Goal: Task Accomplishment & Management: Manage account settings

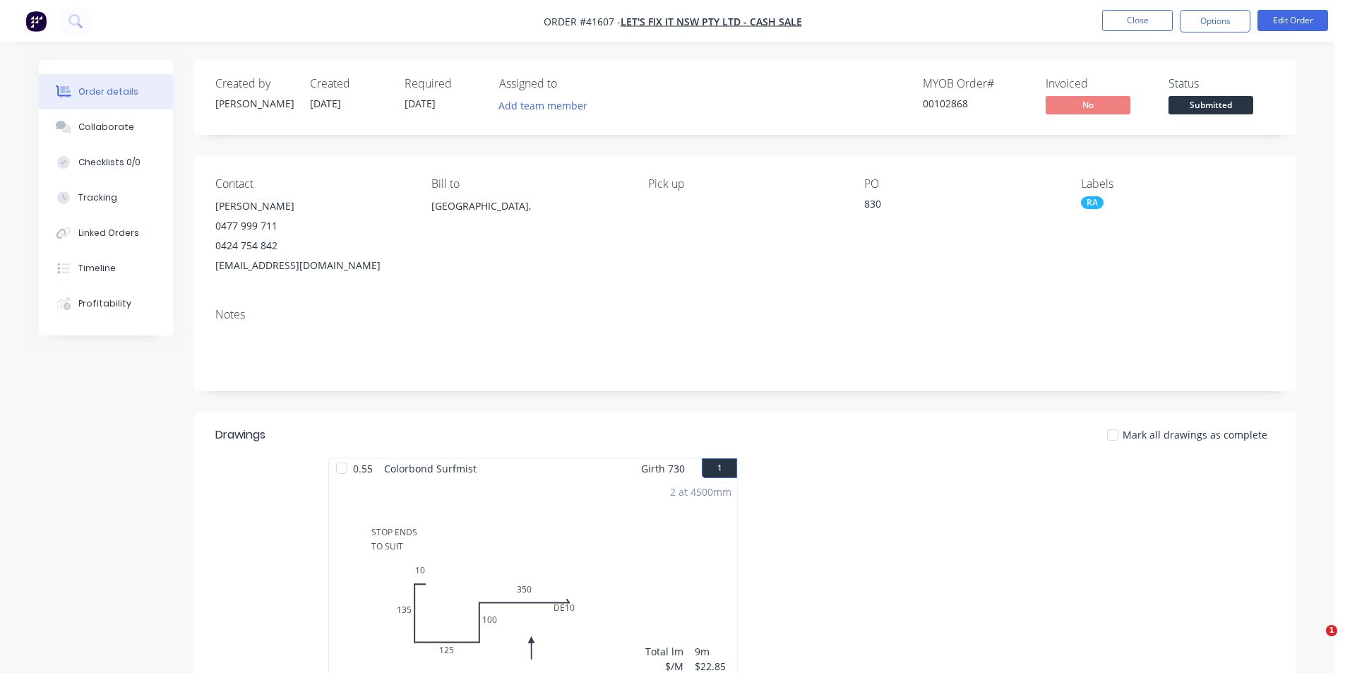
click at [958, 43] on div "Order details Collaborate Checklists 0/0 Tracking Linked Orders Timeline Profit…" at bounding box center [667, 581] width 1334 height 1162
drag, startPoint x: 1109, startPoint y: 6, endPoint x: 1135, endPoint y: 19, distance: 28.4
click at [1109, 6] on nav "Order #41607 - Let's Fix It NSW Pty Ltd - CASH SALE Close Options Edit Order" at bounding box center [672, 21] width 1345 height 42
click at [1145, 23] on button "Close" at bounding box center [1137, 20] width 71 height 21
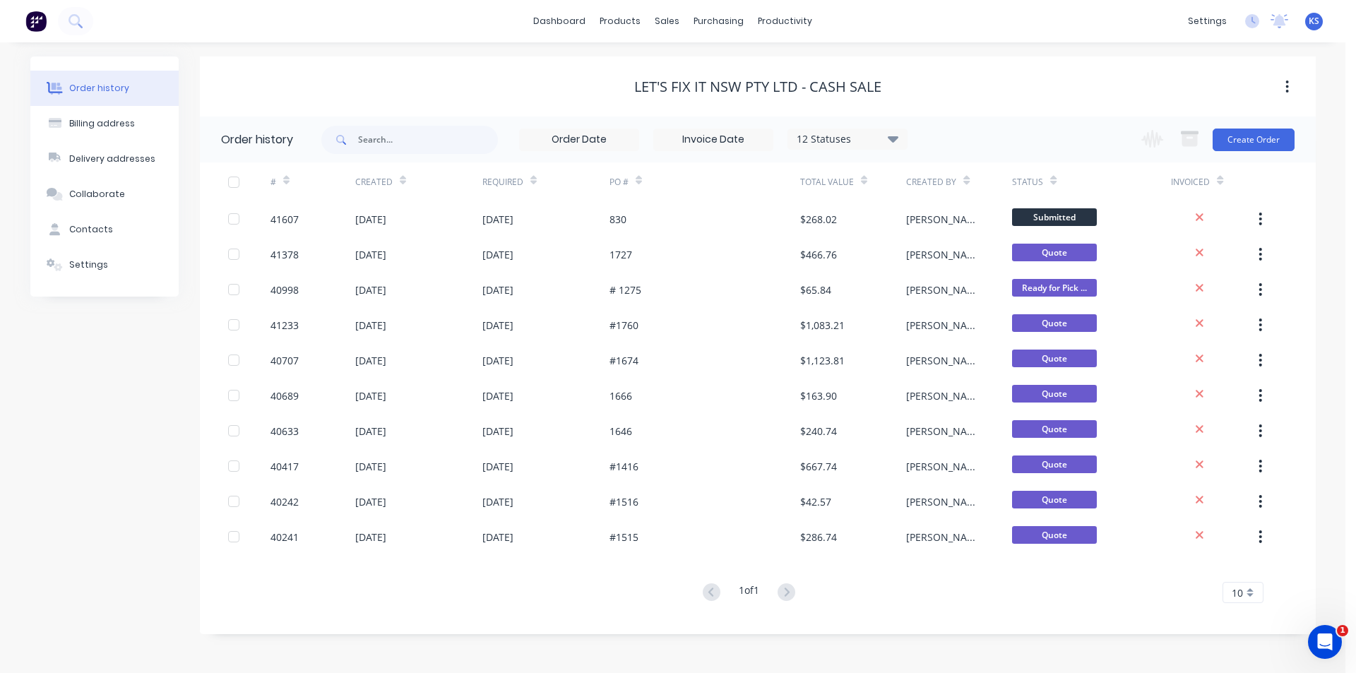
click at [976, 71] on div "Let's Fix It NSW Pty Ltd - CASH SALE" at bounding box center [758, 86] width 1116 height 60
click at [723, 71] on div "Sales Orders" at bounding box center [720, 67] width 58 height 13
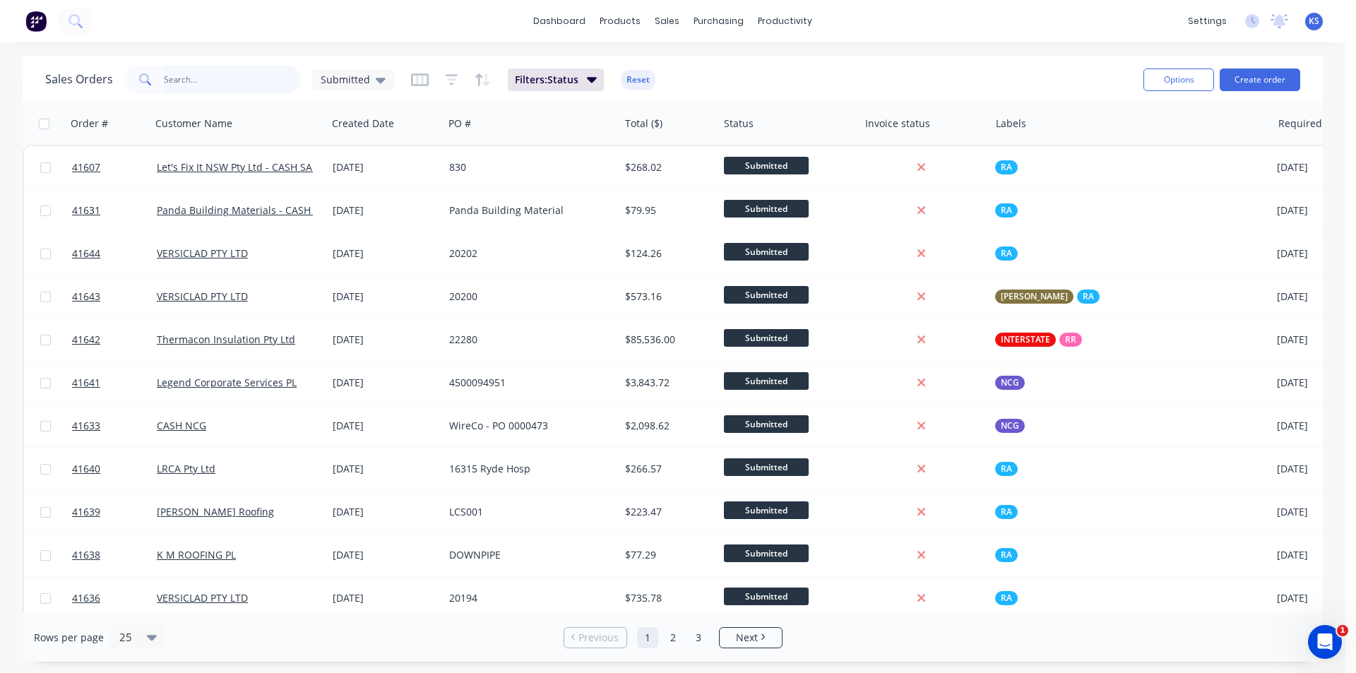
click at [235, 75] on input "text" at bounding box center [233, 80] width 138 height 28
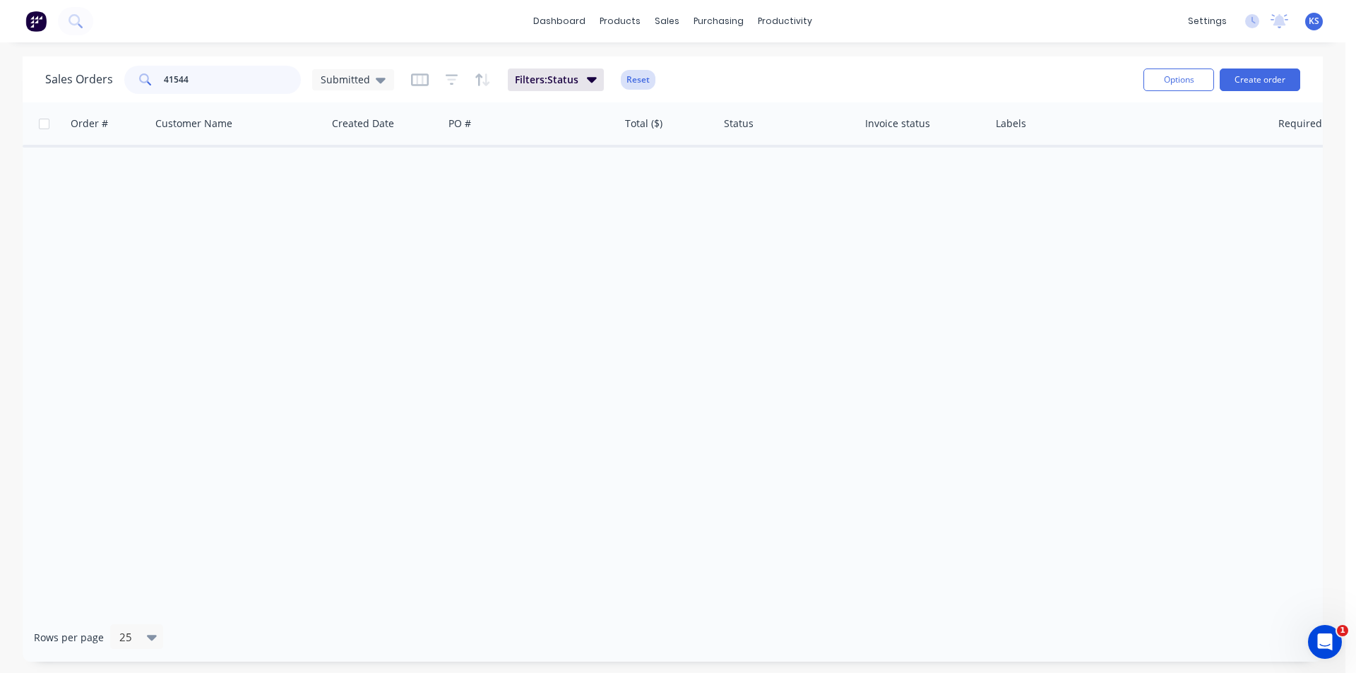
type input "41544"
click at [644, 80] on button "Reset" at bounding box center [638, 80] width 35 height 20
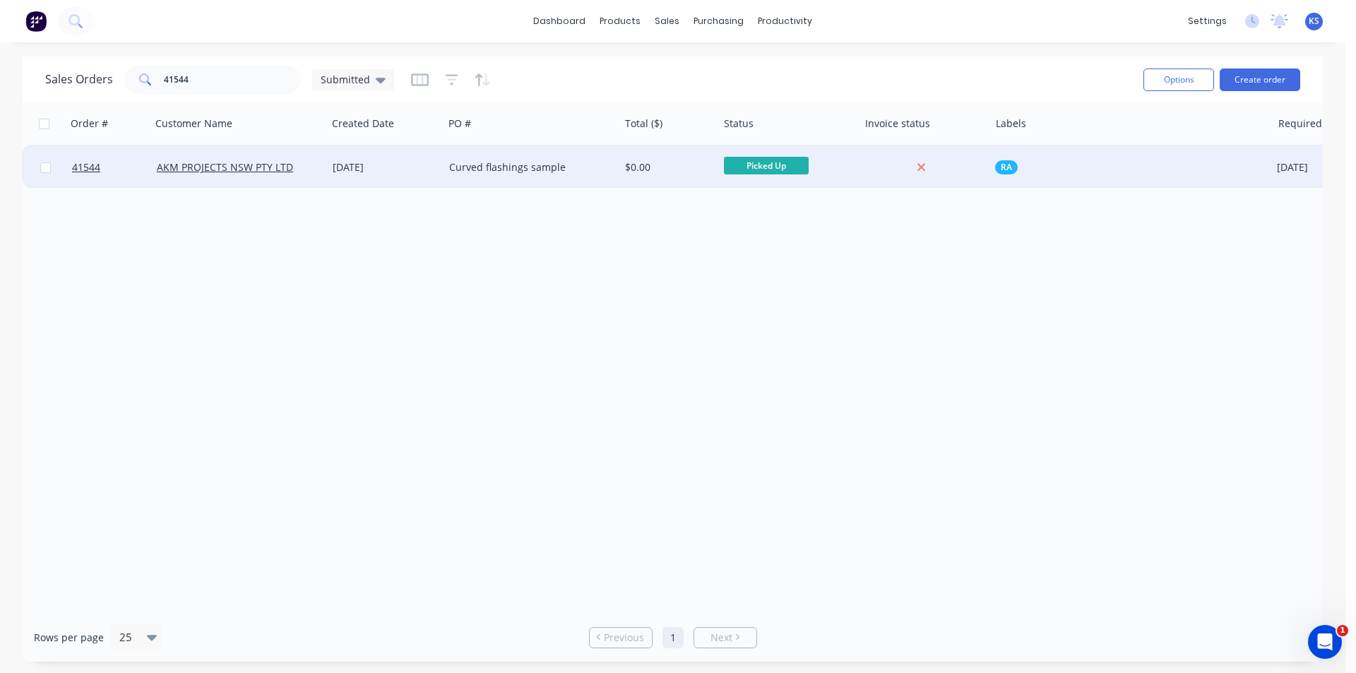
click at [300, 169] on div "AKM PROJECTS NSW PTY LTD" at bounding box center [235, 167] width 157 height 14
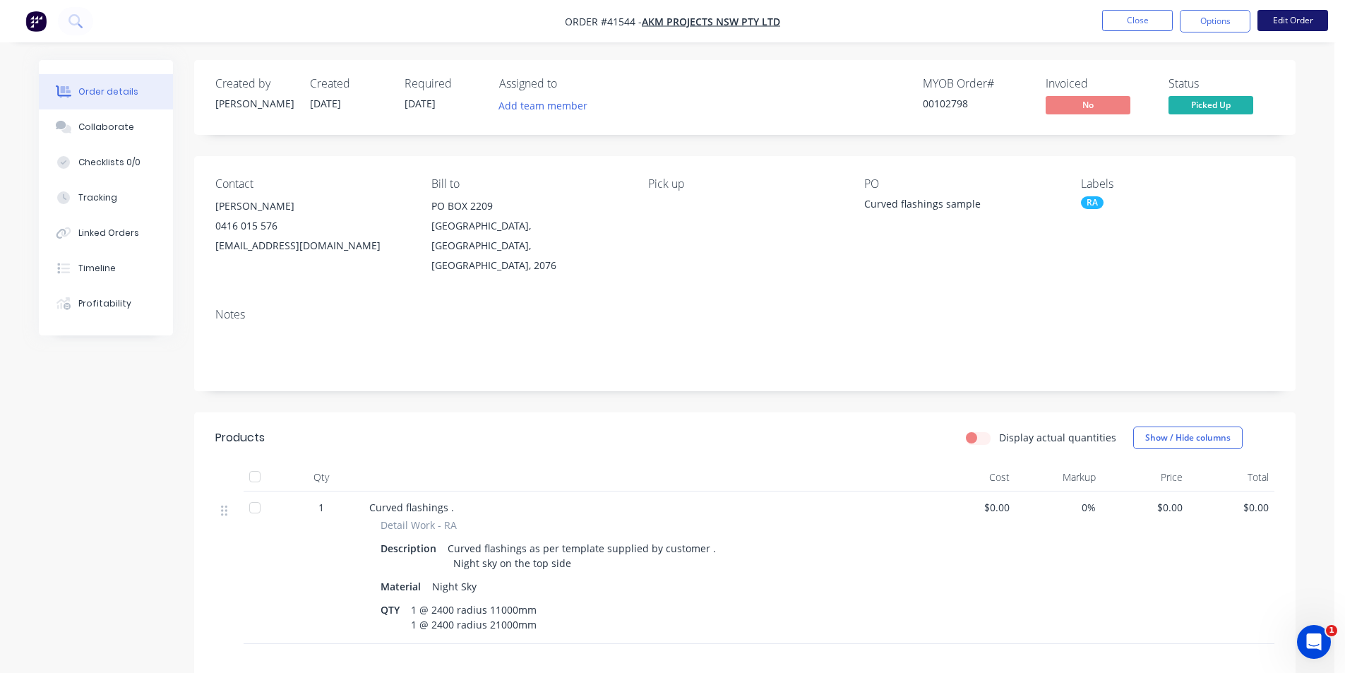
click at [1293, 23] on button "Edit Order" at bounding box center [1292, 20] width 71 height 21
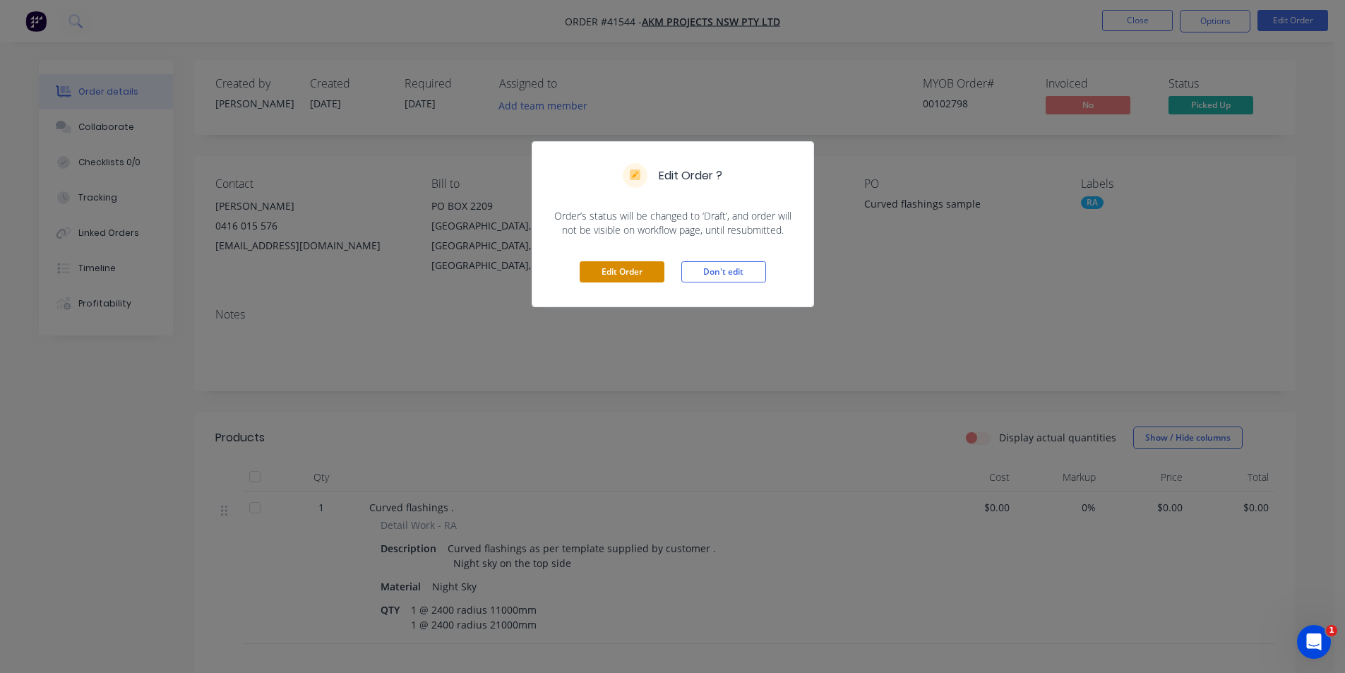
click at [627, 270] on button "Edit Order" at bounding box center [622, 271] width 85 height 21
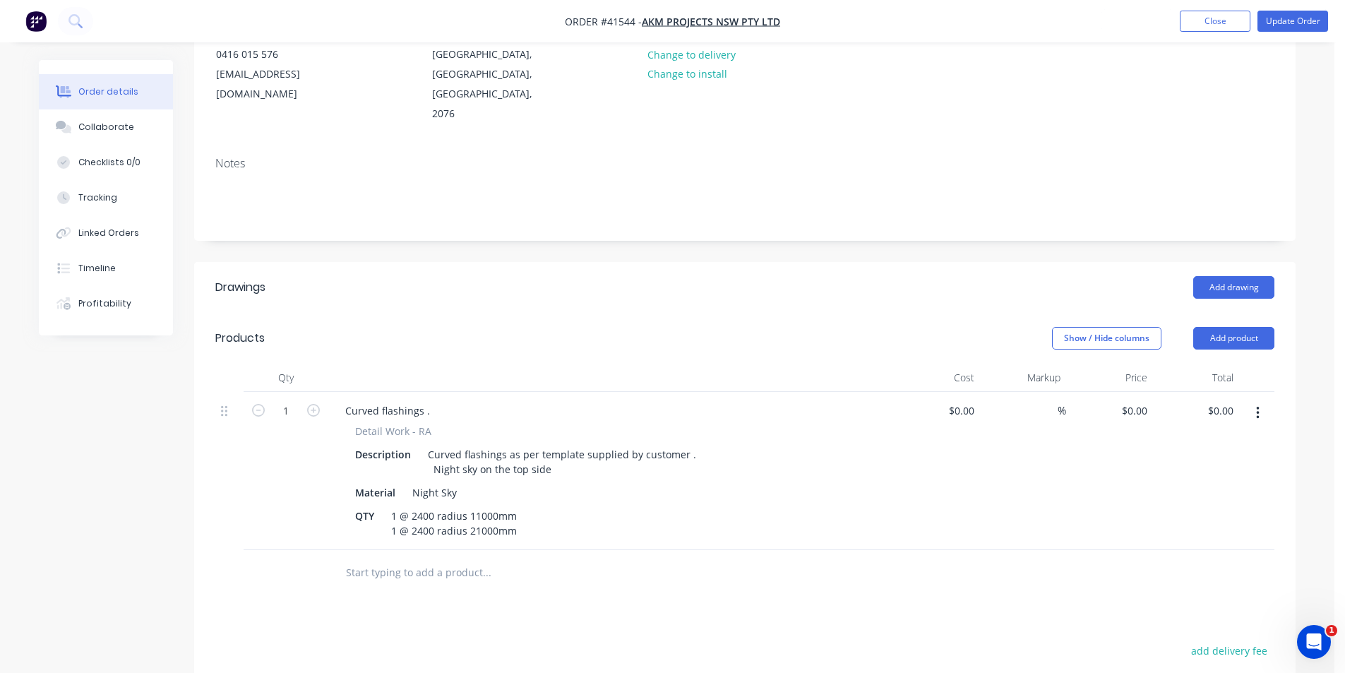
scroll to position [282, 0]
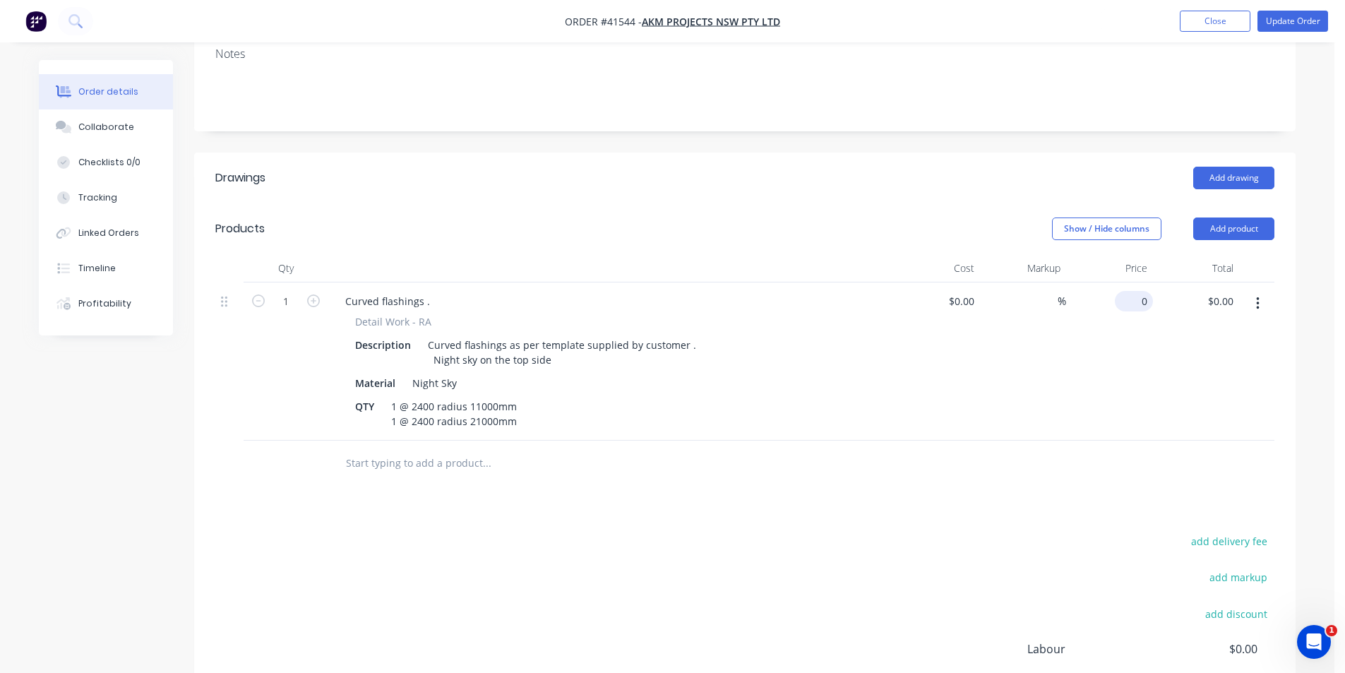
click at [1133, 291] on div "0 $0.00" at bounding box center [1134, 301] width 38 height 20
type input "$196.35"
click at [894, 532] on div "add delivery fee add markup add discount Labour $0.00 Sub total $196.35 Margin …" at bounding box center [744, 668] width 1059 height 273
click at [283, 291] on input "1" at bounding box center [286, 301] width 37 height 21
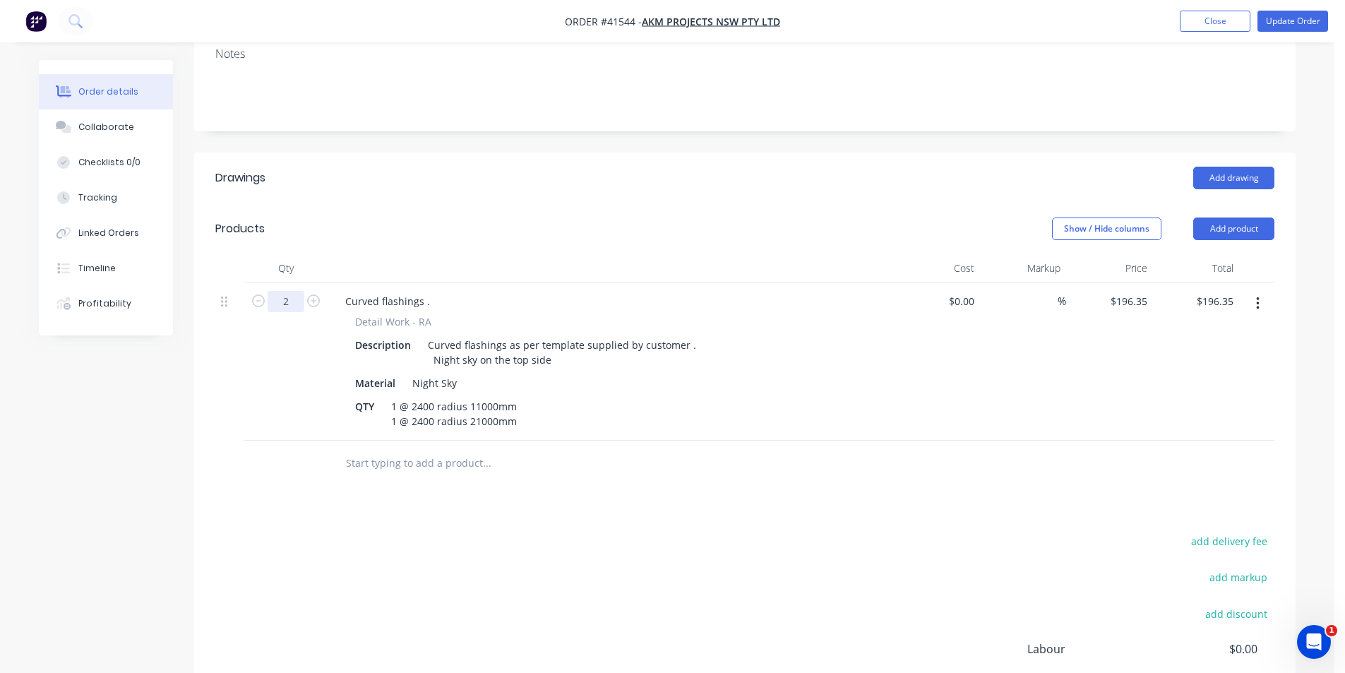
type input "2"
type input "$392.70"
click at [892, 542] on div "add delivery fee add markup add discount Labour $0.00 Sub total $392.70 Margin …" at bounding box center [744, 668] width 1059 height 273
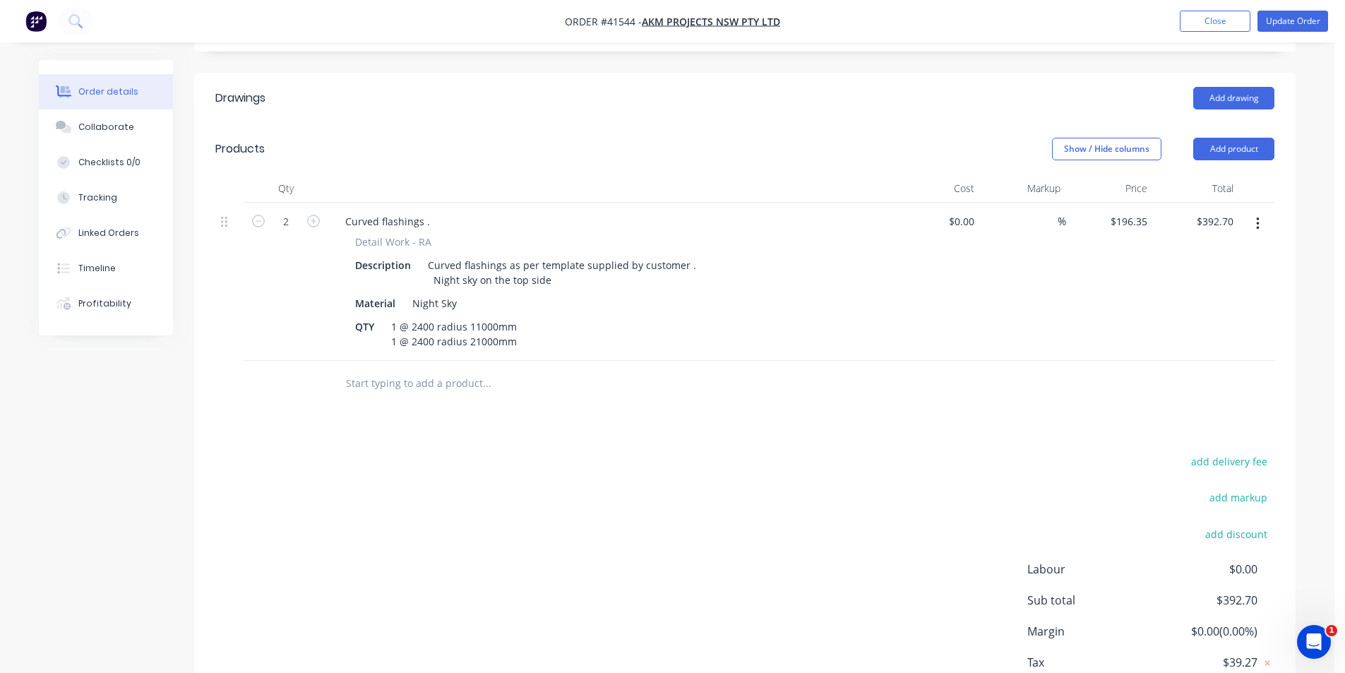
scroll to position [436, 0]
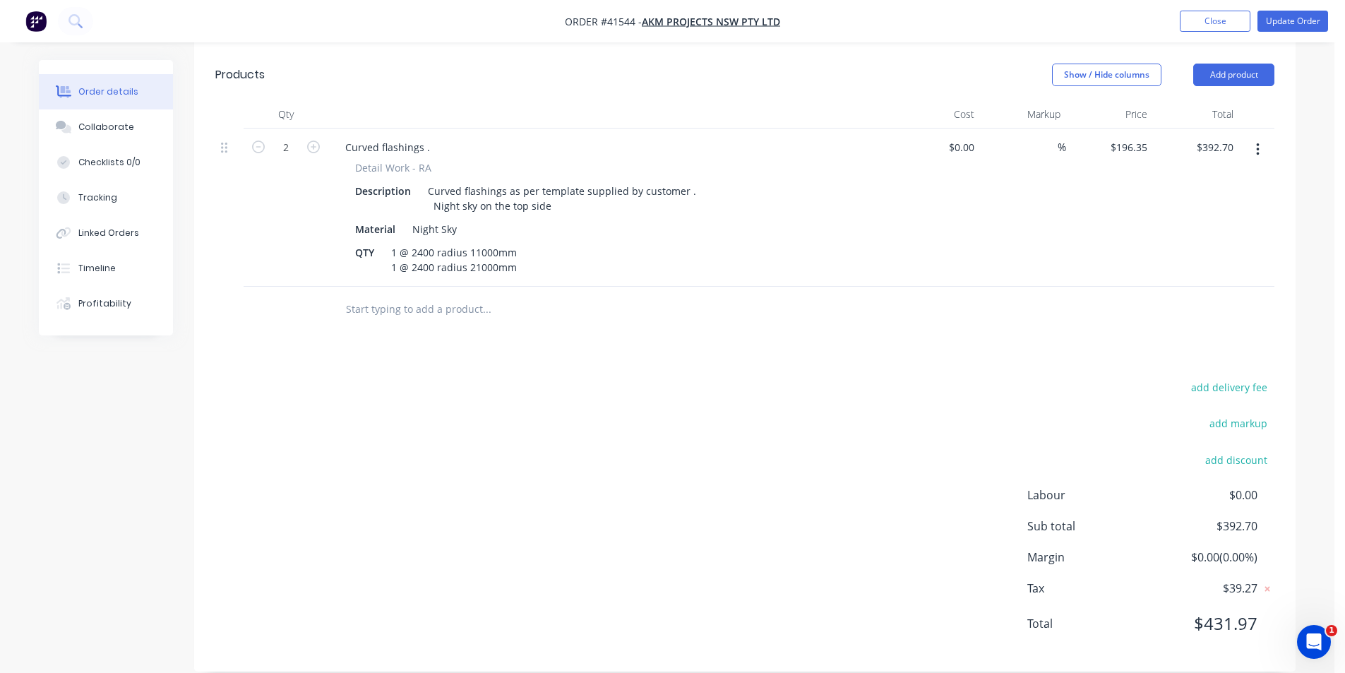
click at [932, 412] on div "add delivery fee add markup add discount Labour $0.00 Sub total $392.70 Margin …" at bounding box center [744, 514] width 1059 height 273
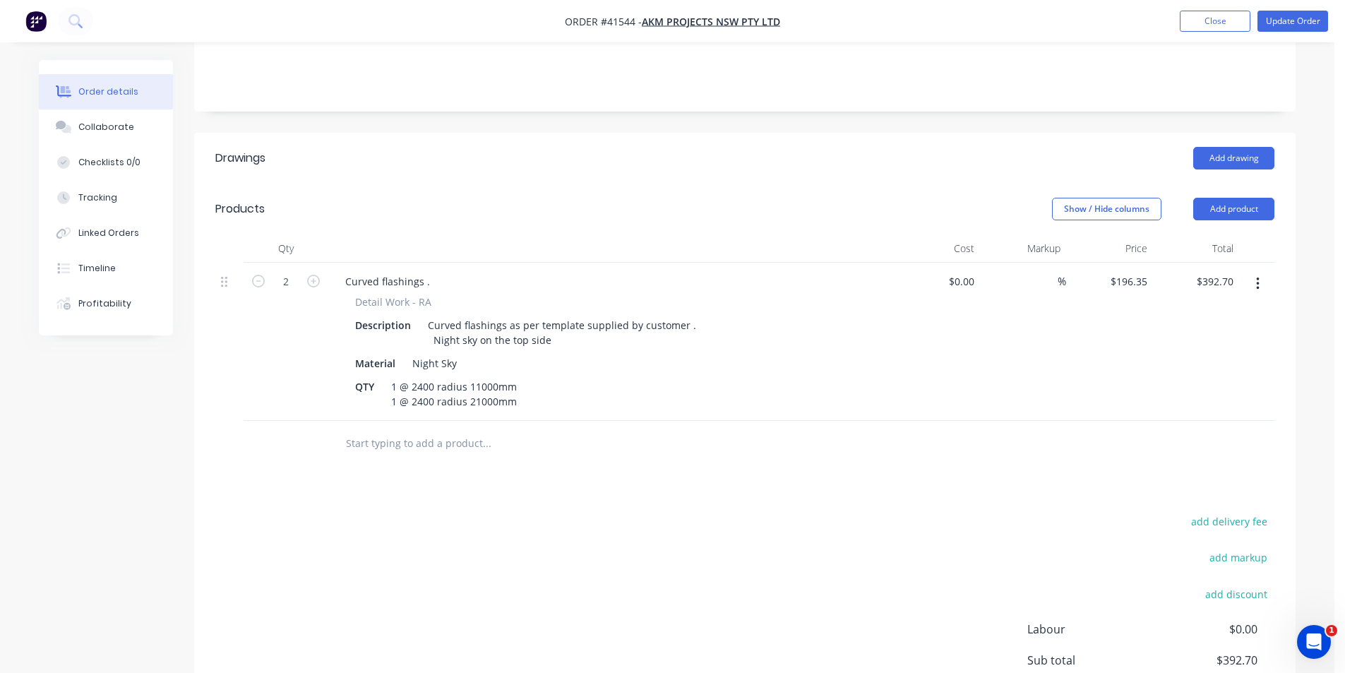
scroll to position [225, 0]
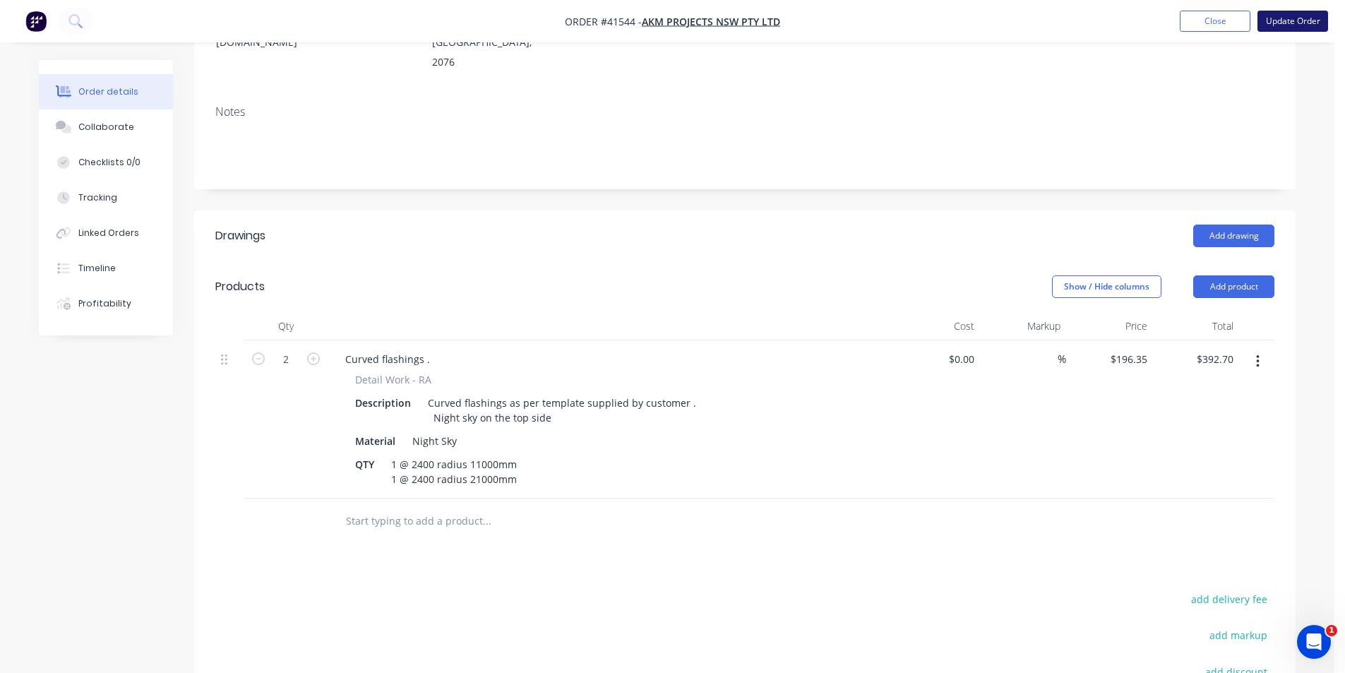
click at [1300, 16] on button "Update Order" at bounding box center [1292, 21] width 71 height 21
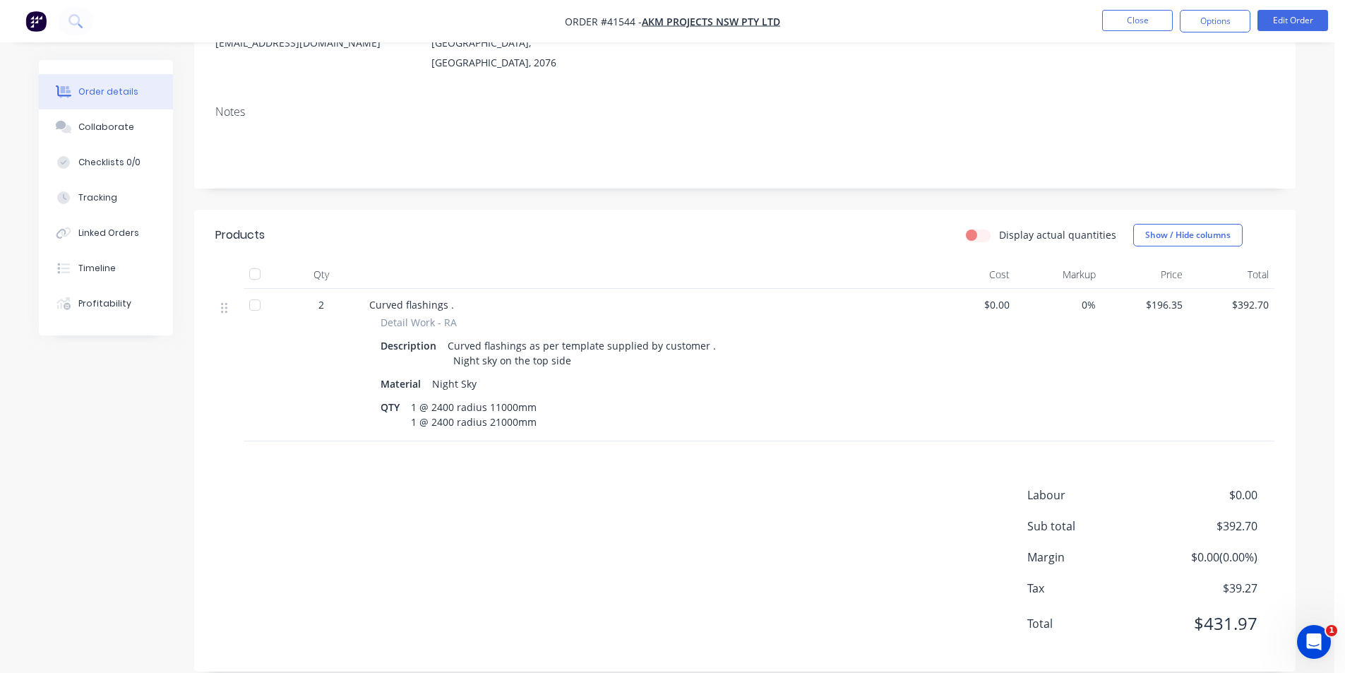
scroll to position [0, 0]
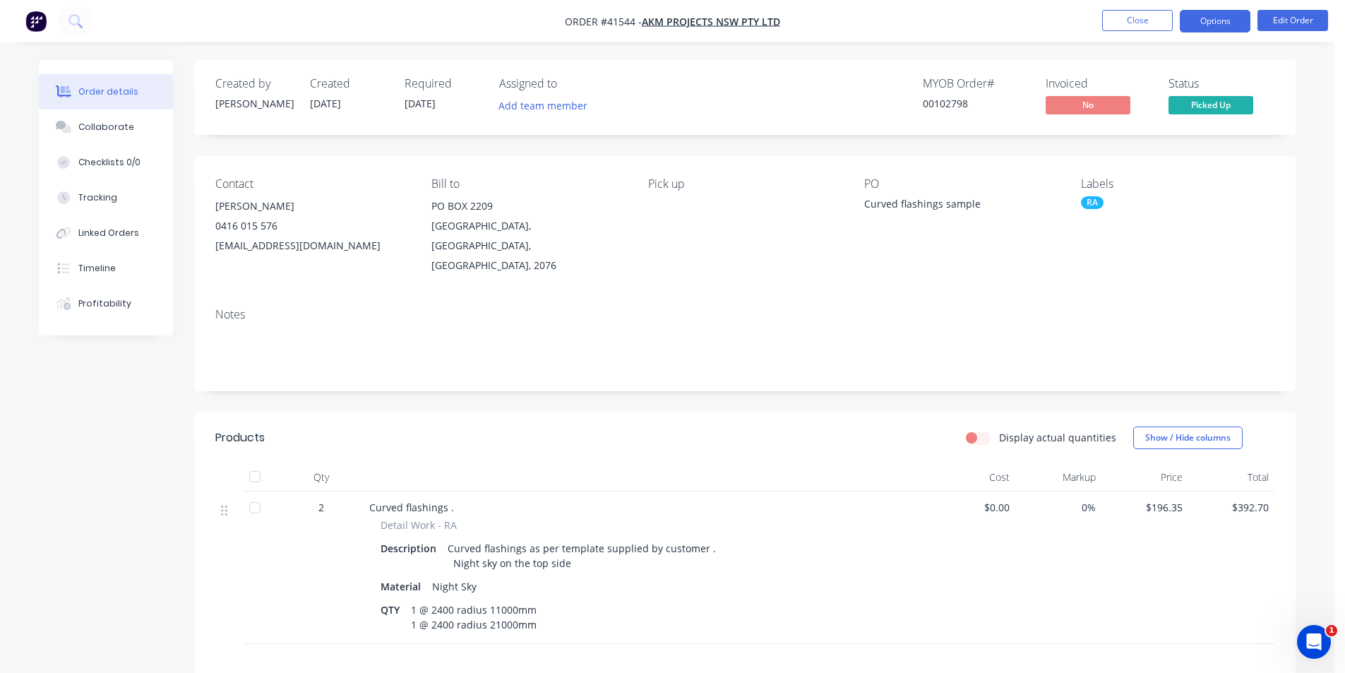
click at [1195, 28] on button "Options" at bounding box center [1215, 21] width 71 height 23
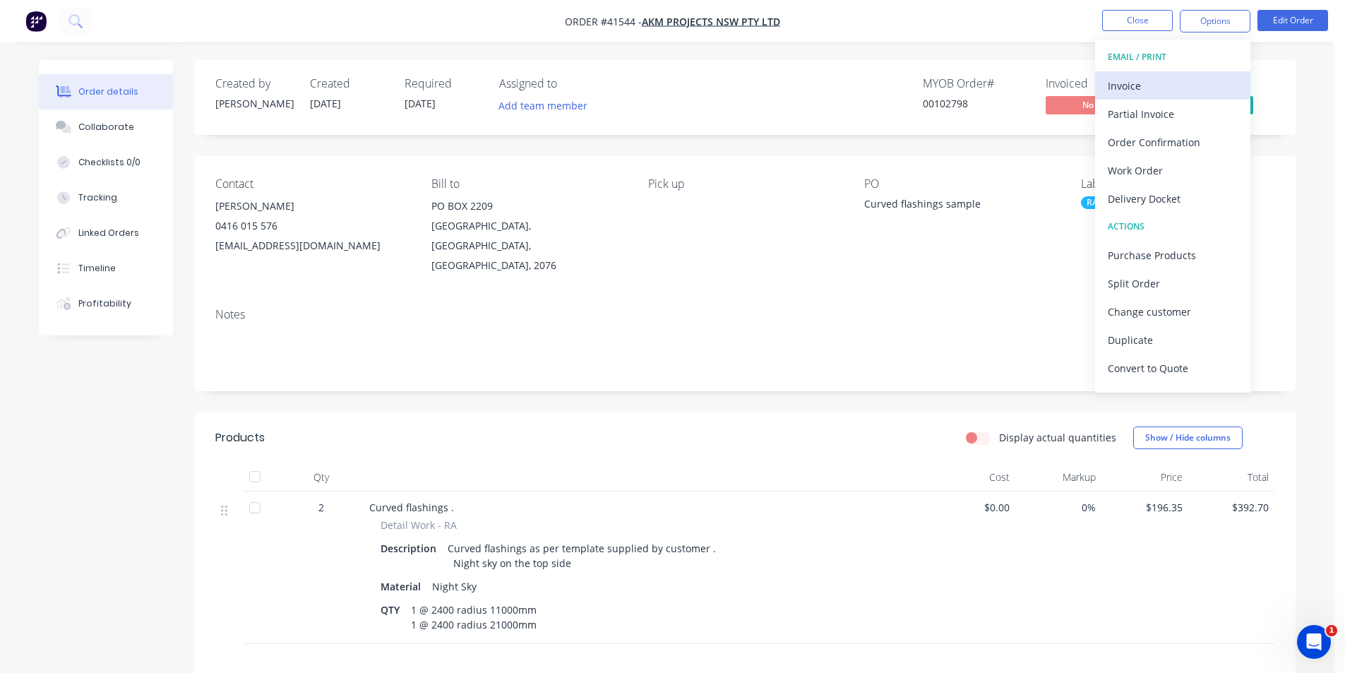
click at [1164, 92] on div "Invoice" at bounding box center [1173, 86] width 130 height 20
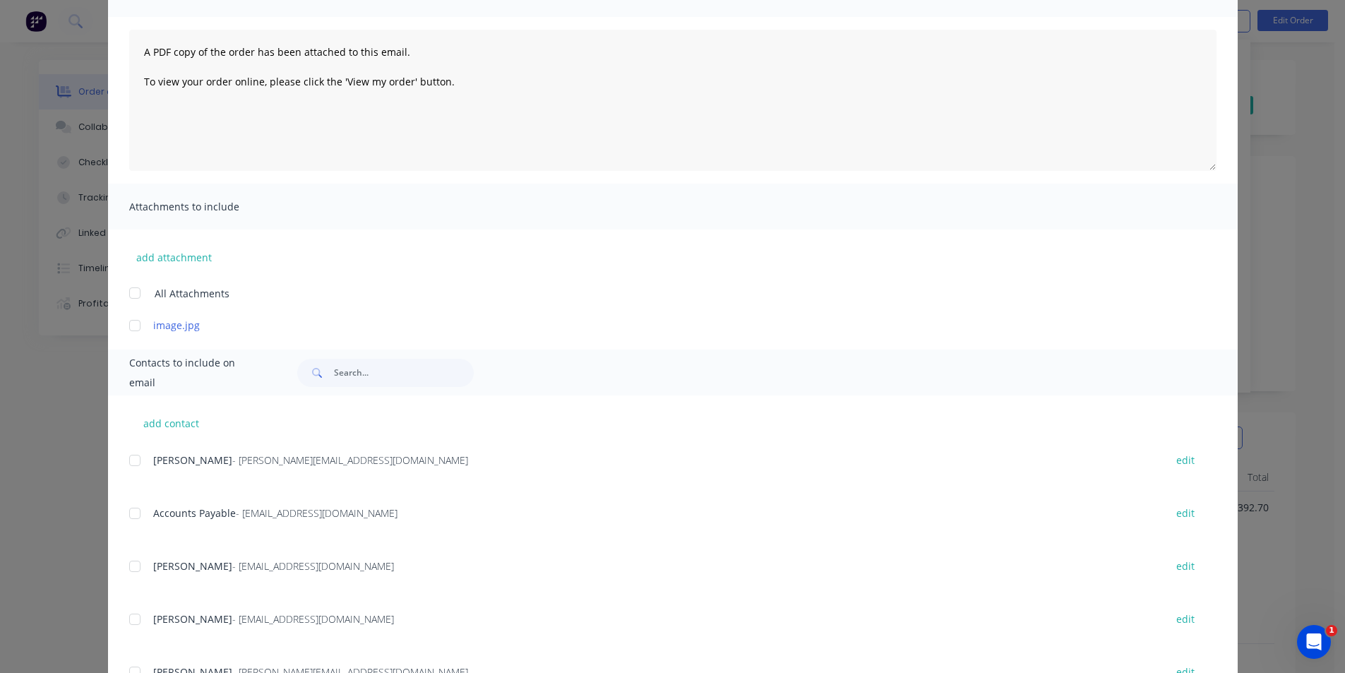
scroll to position [265, 0]
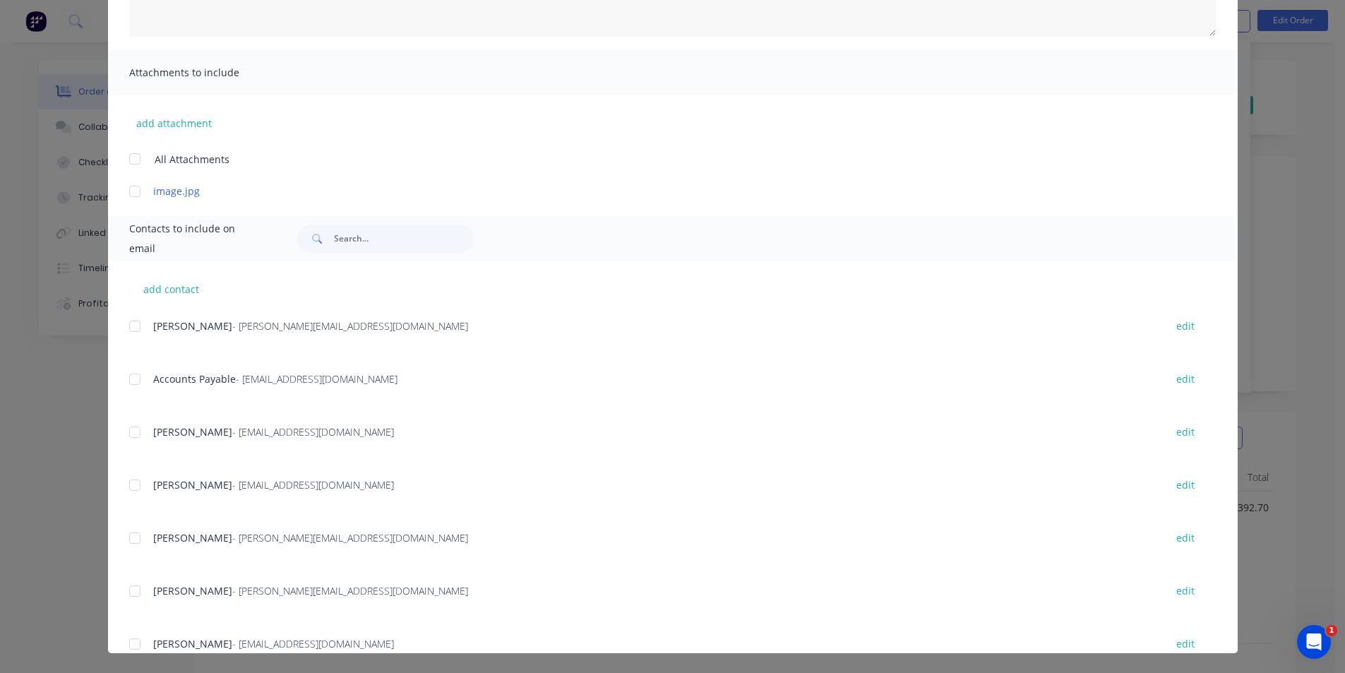
click at [134, 374] on div at bounding box center [135, 379] width 28 height 28
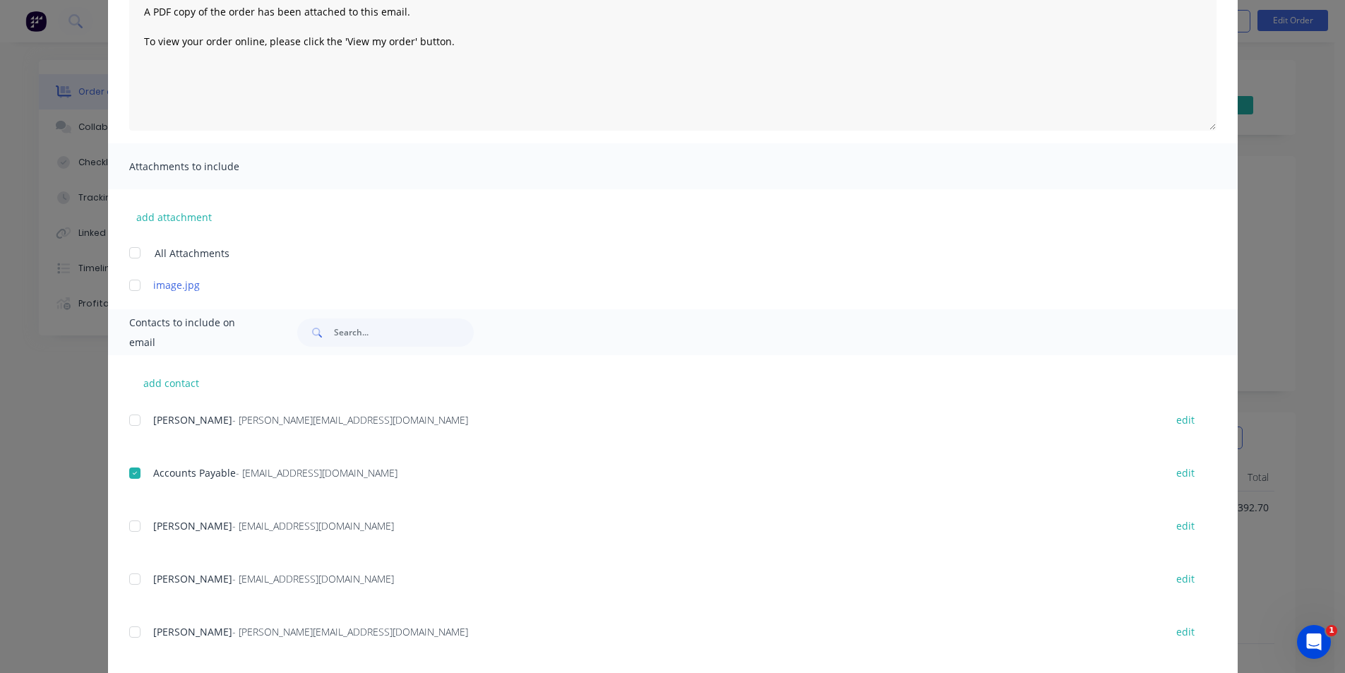
scroll to position [0, 0]
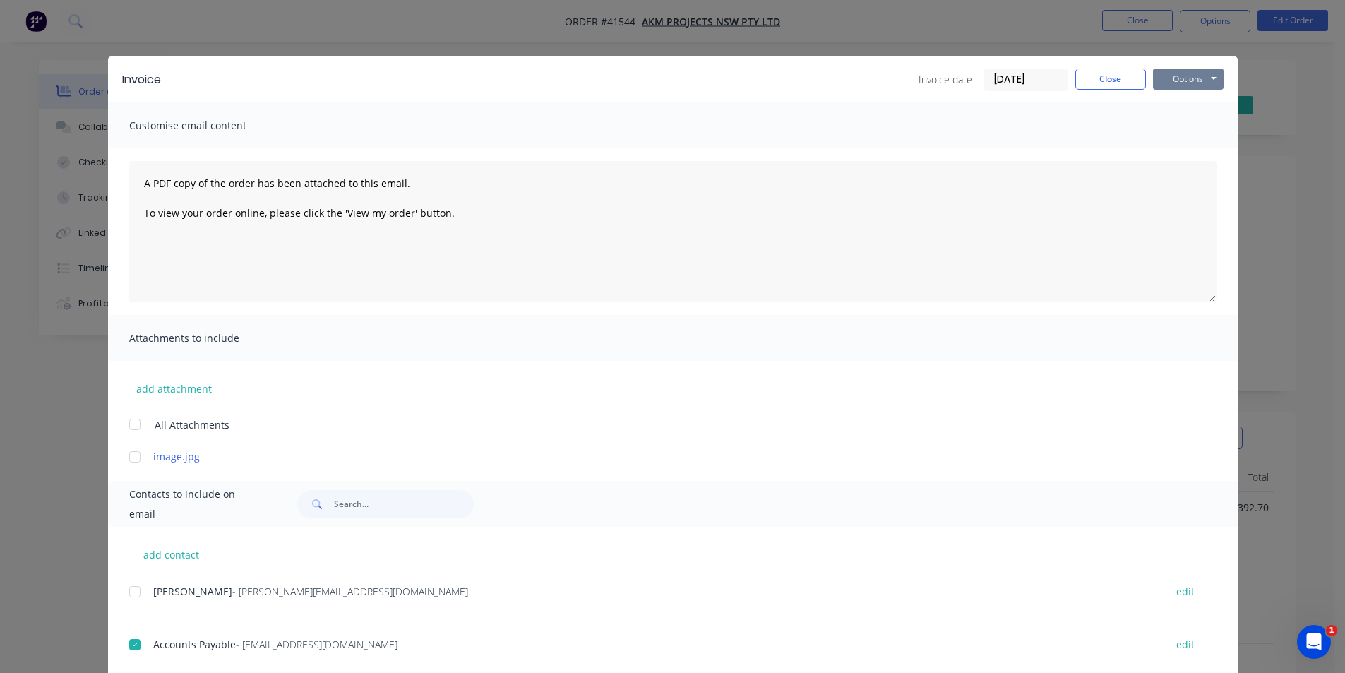
click at [1175, 78] on button "Options" at bounding box center [1188, 78] width 71 height 21
click at [1191, 145] on button "Email" at bounding box center [1198, 150] width 90 height 23
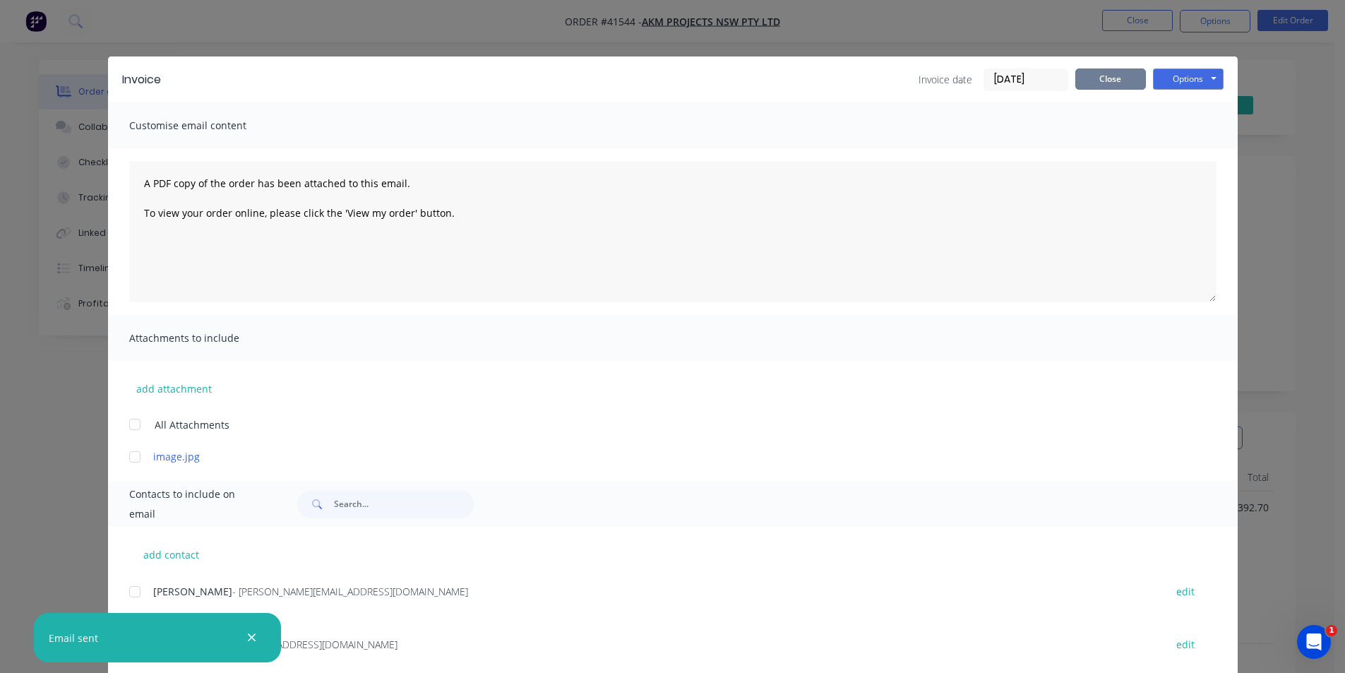
click at [1121, 83] on button "Close" at bounding box center [1110, 78] width 71 height 21
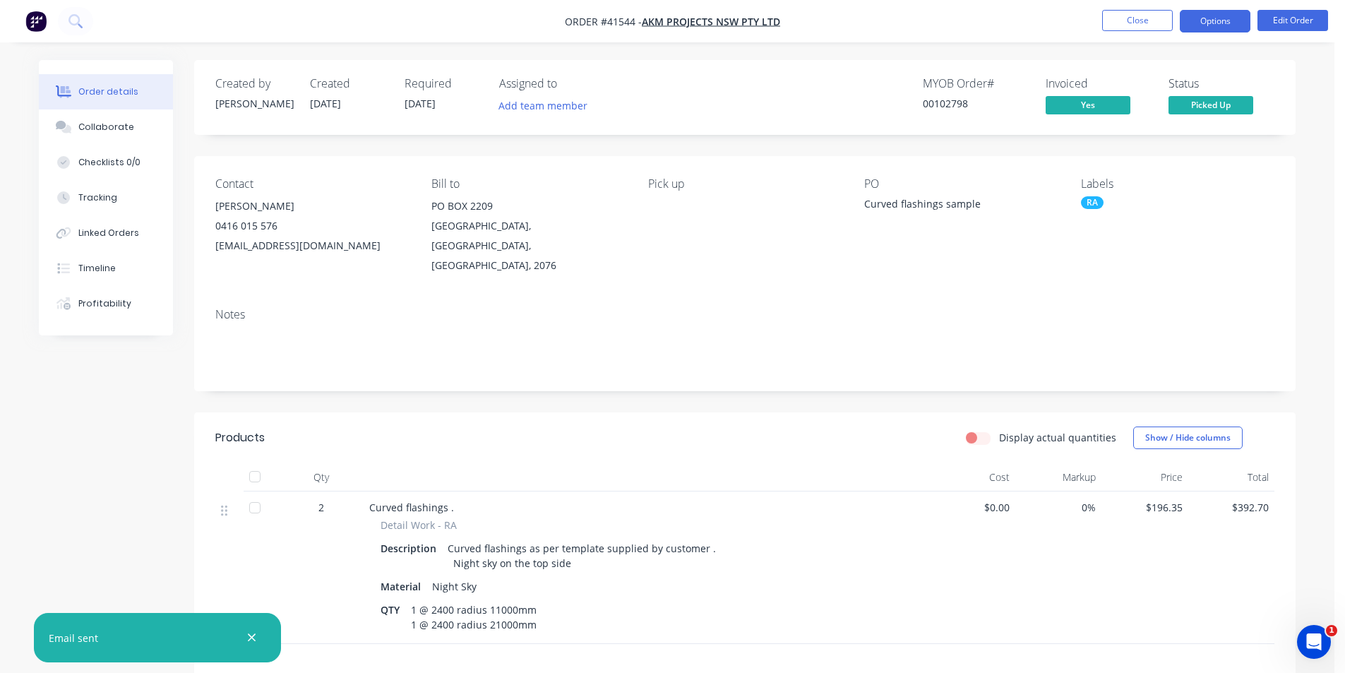
click at [1219, 25] on button "Options" at bounding box center [1215, 21] width 71 height 23
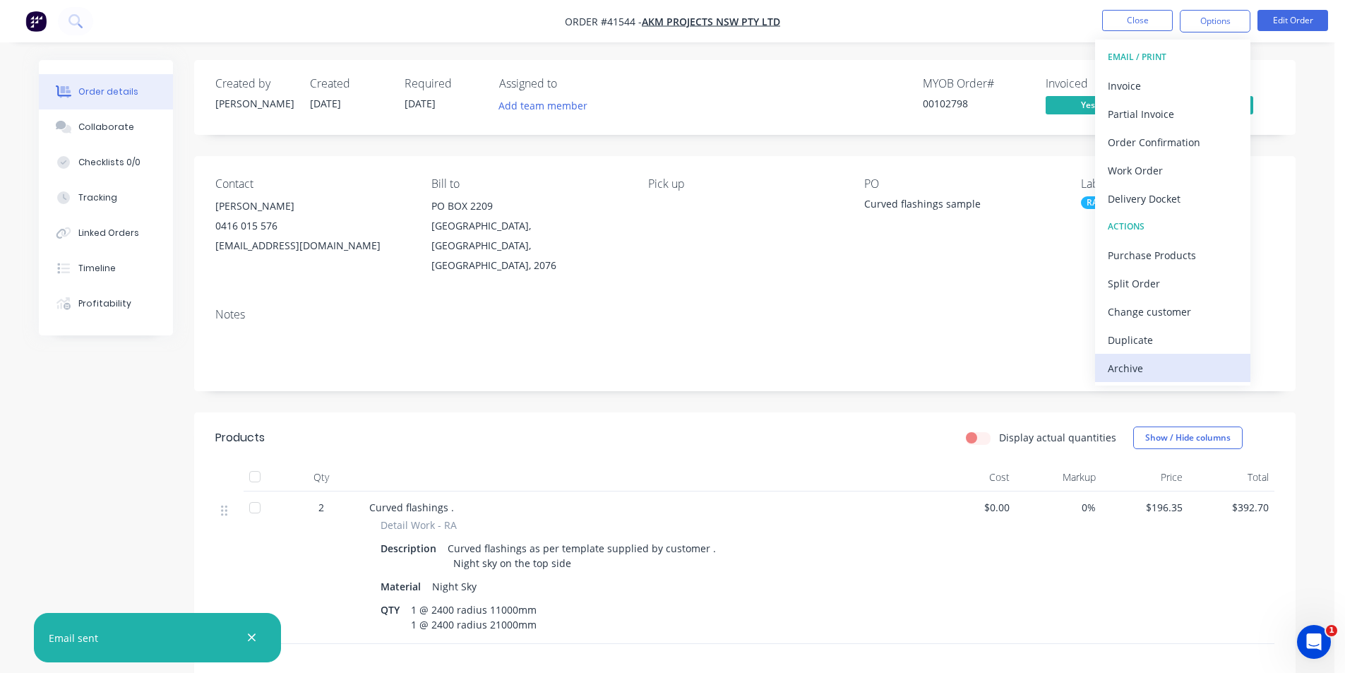
click at [1143, 360] on div "Archive" at bounding box center [1173, 368] width 130 height 20
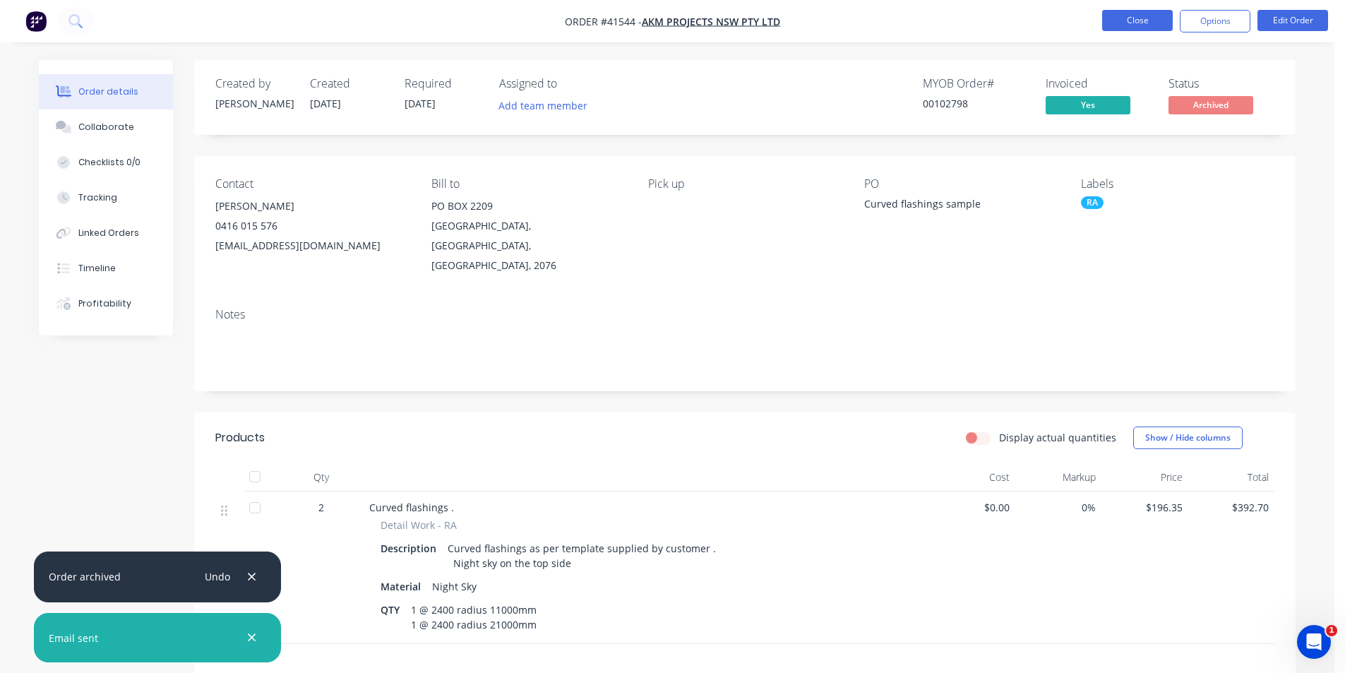
click at [1132, 13] on button "Close" at bounding box center [1137, 20] width 71 height 21
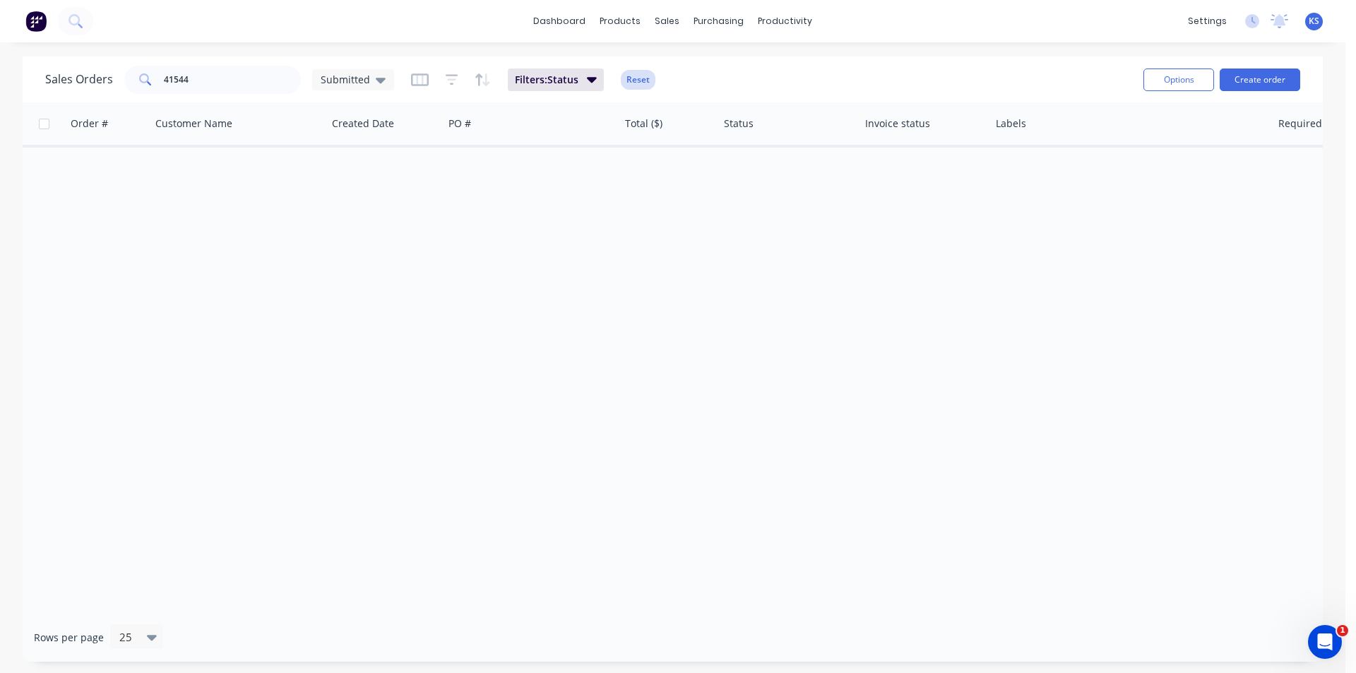
click at [630, 78] on button "Reset" at bounding box center [638, 80] width 35 height 20
drag, startPoint x: 298, startPoint y: 89, endPoint x: 131, endPoint y: 87, distance: 166.6
click at [131, 87] on div "Sales Orders 41544 Submitted" at bounding box center [219, 80] width 349 height 28
click at [232, 86] on input "41544" at bounding box center [233, 80] width 138 height 28
click at [231, 85] on input "41544" at bounding box center [233, 80] width 138 height 28
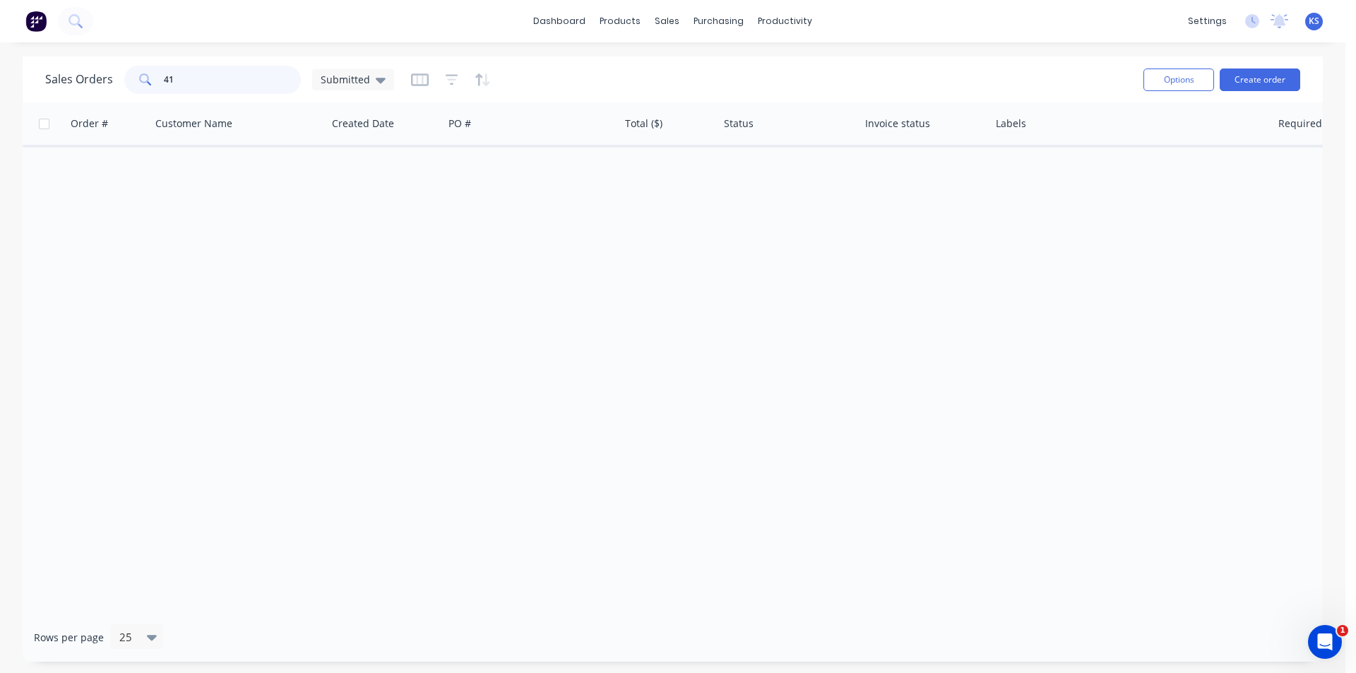
type input "4"
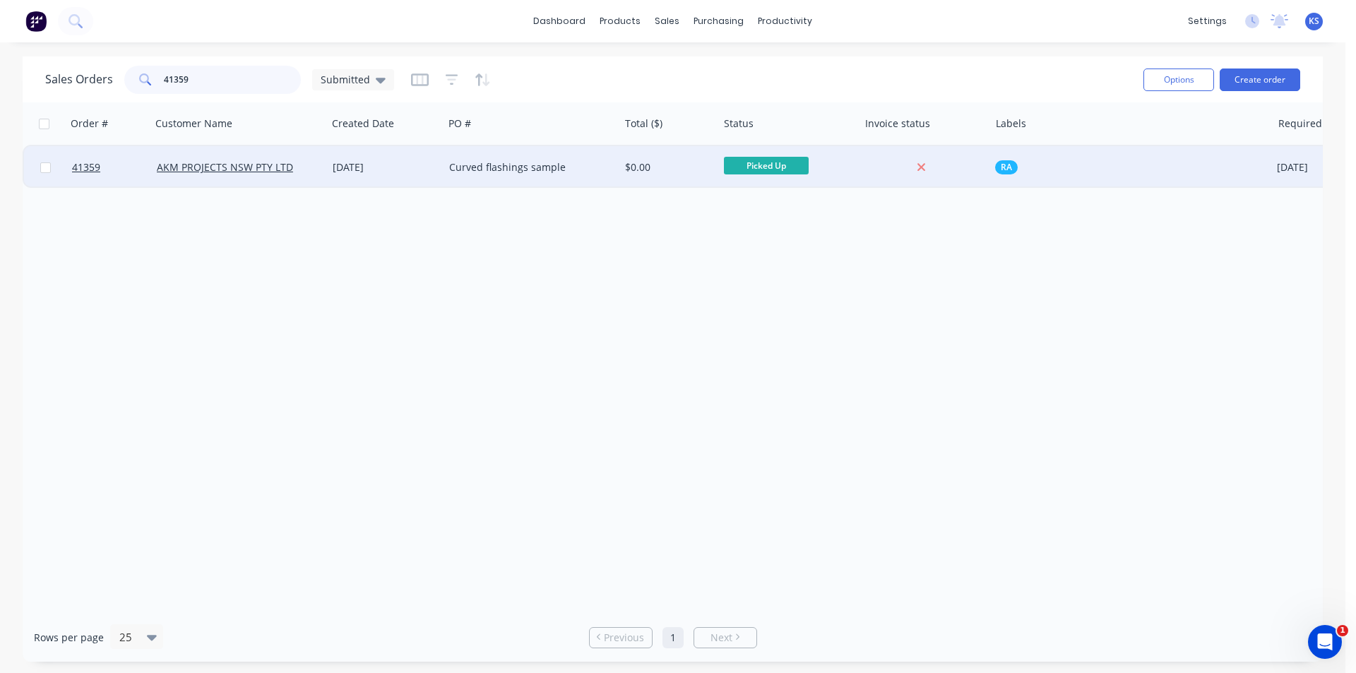
type input "41359"
click at [309, 172] on div "AKM PROJECTS NSW PTY LTD" at bounding box center [235, 167] width 157 height 14
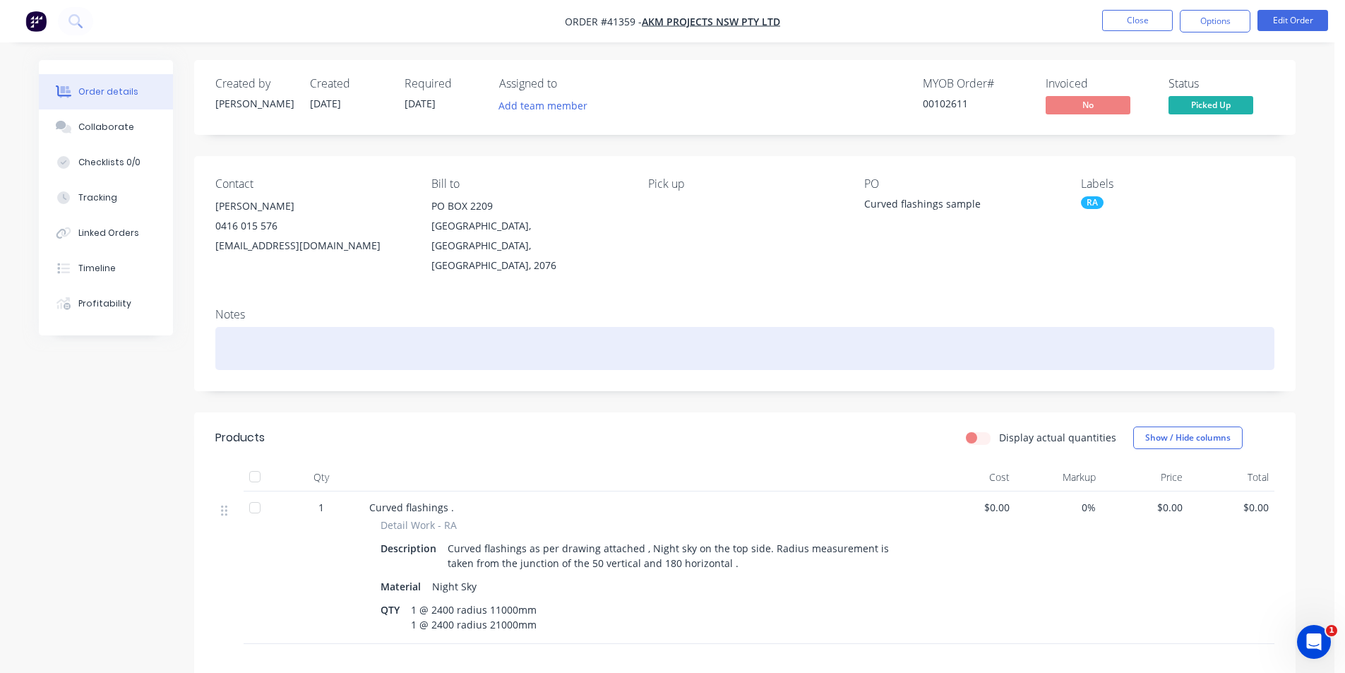
click at [400, 327] on div at bounding box center [744, 348] width 1059 height 43
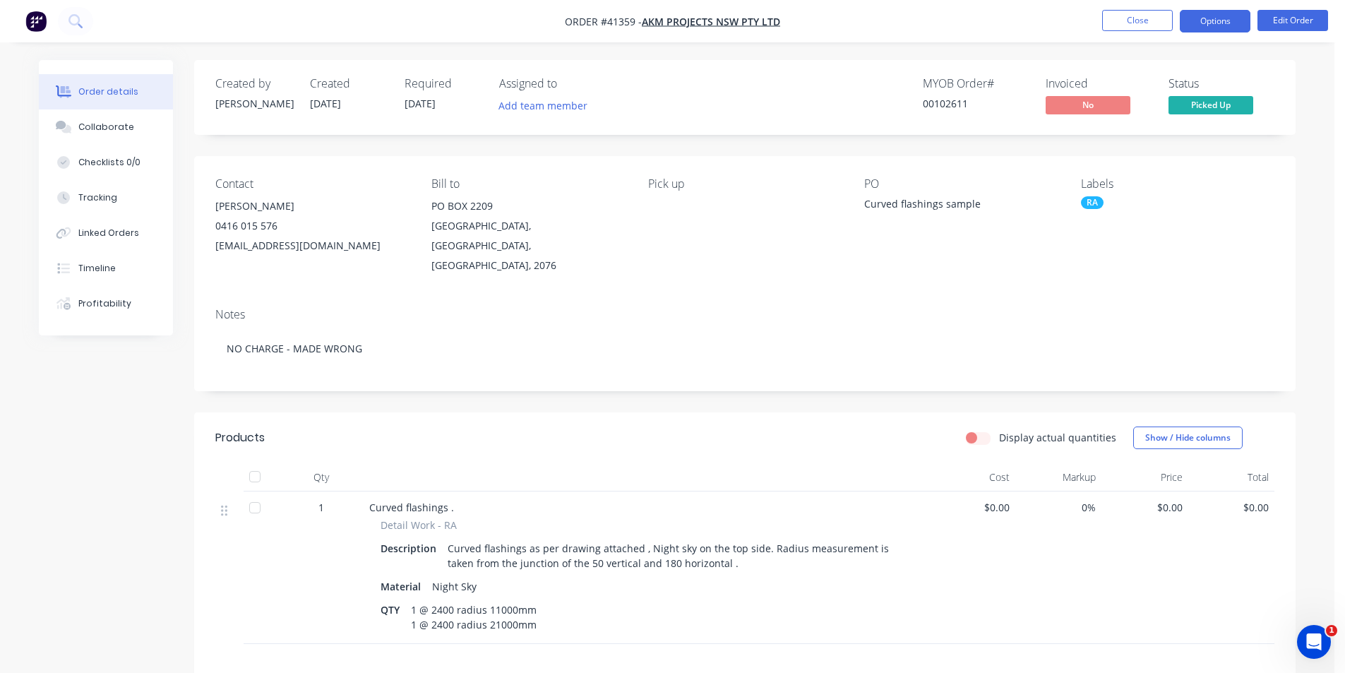
click at [1195, 26] on button "Options" at bounding box center [1215, 21] width 71 height 23
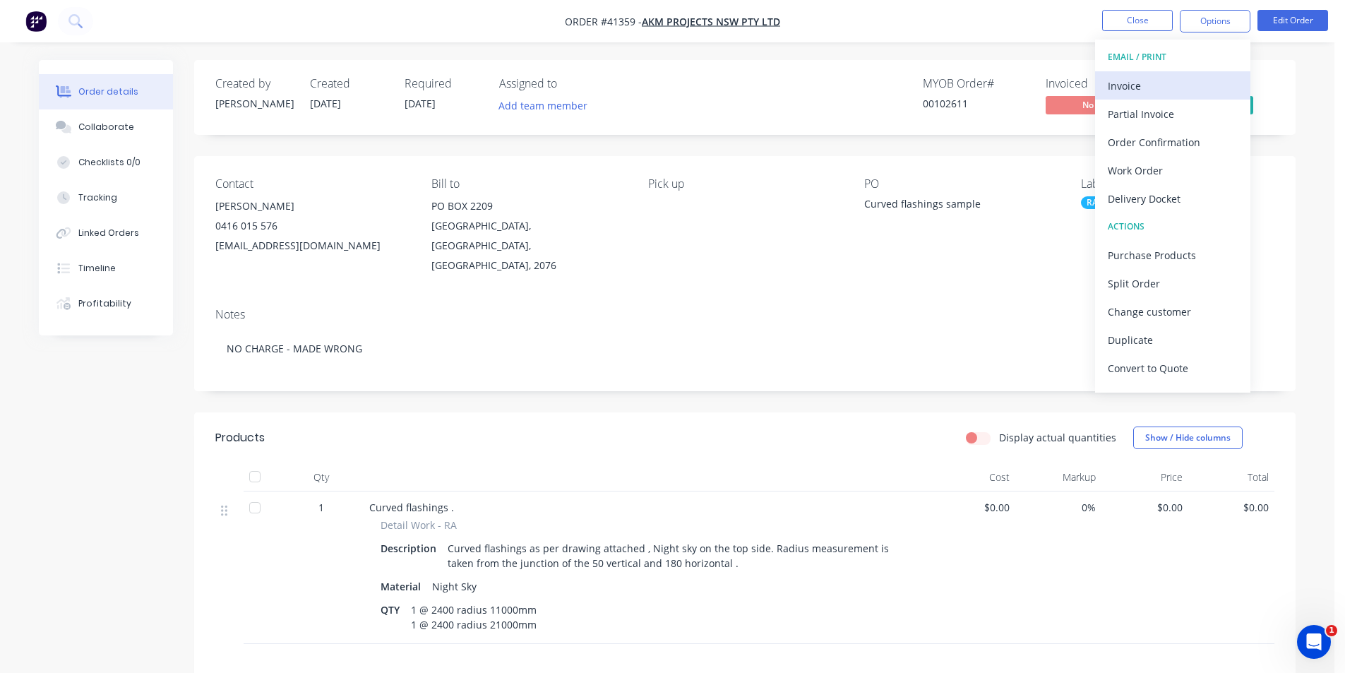
click at [1142, 85] on div "Invoice" at bounding box center [1173, 86] width 130 height 20
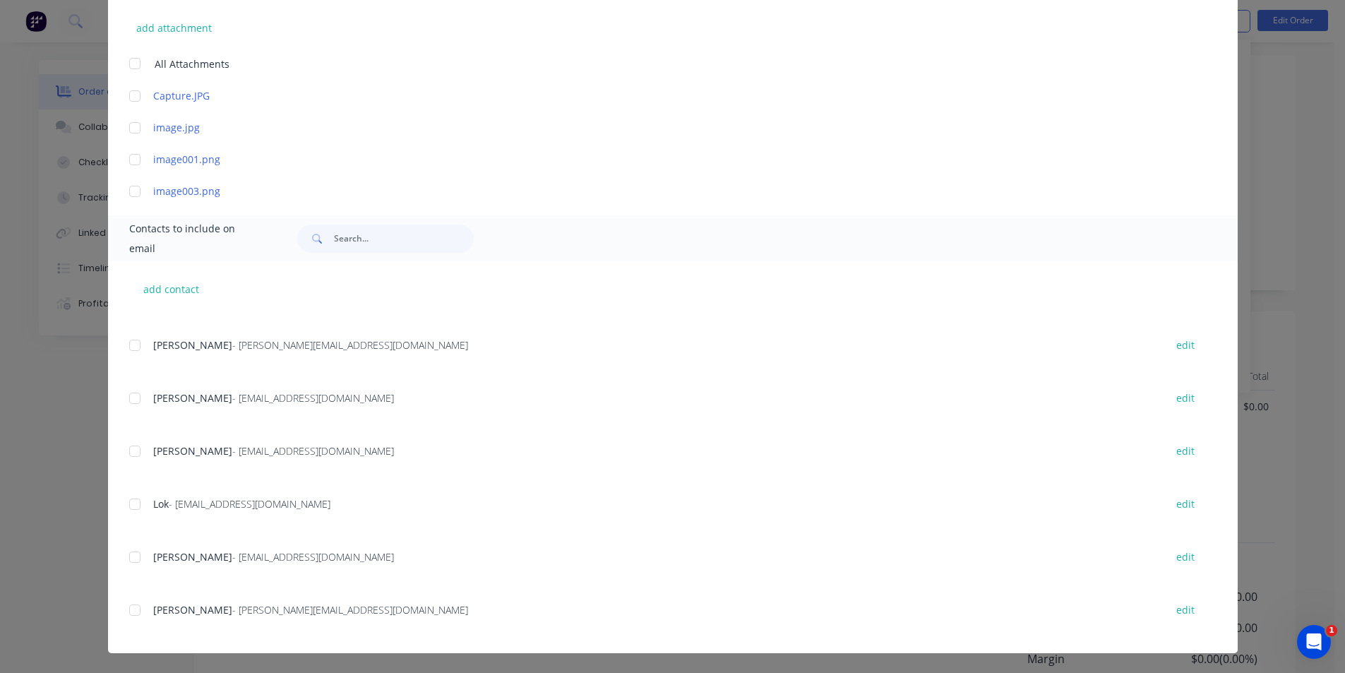
scroll to position [203, 0]
click at [142, 290] on button "add contact" at bounding box center [171, 288] width 85 height 21
select select "AU"
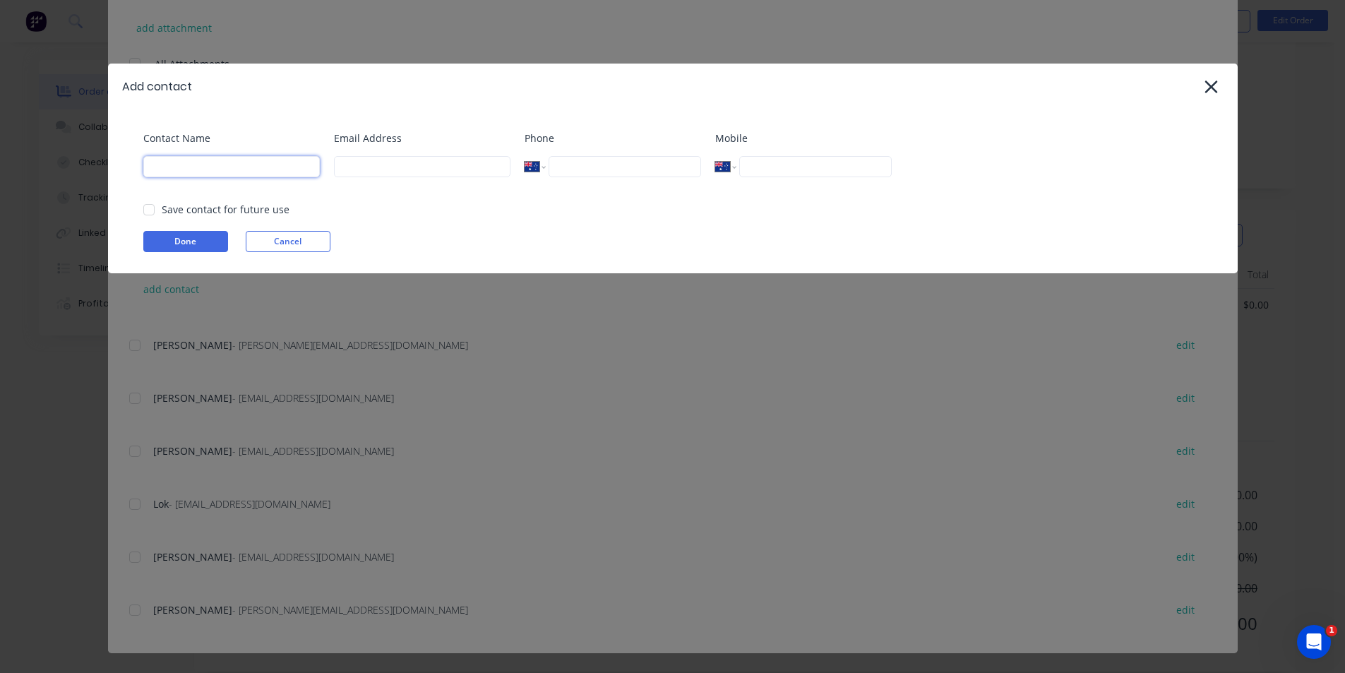
click at [231, 168] on input at bounding box center [231, 166] width 177 height 21
type input "VILNO"
click at [422, 169] on input at bounding box center [422, 166] width 177 height 21
type input "[EMAIL_ADDRESS][DOMAIN_NAME]"
click at [210, 244] on button "Done" at bounding box center [185, 241] width 85 height 21
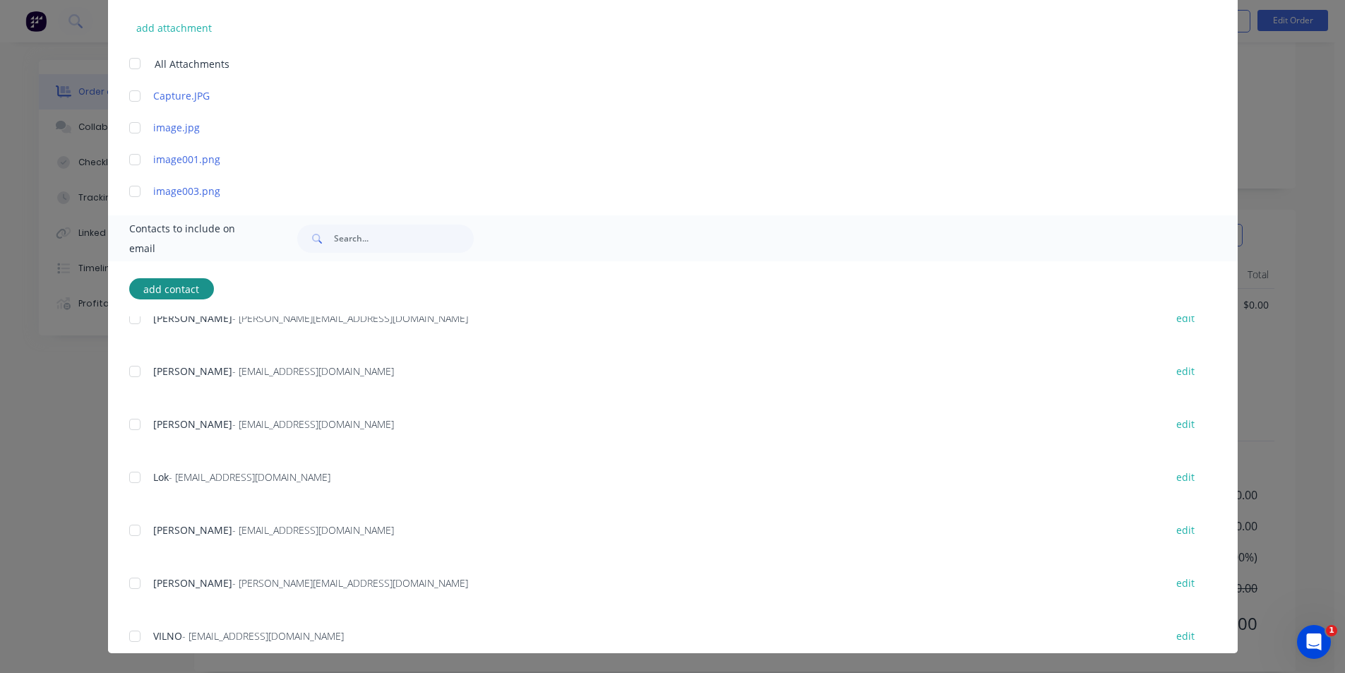
scroll to position [405, 0]
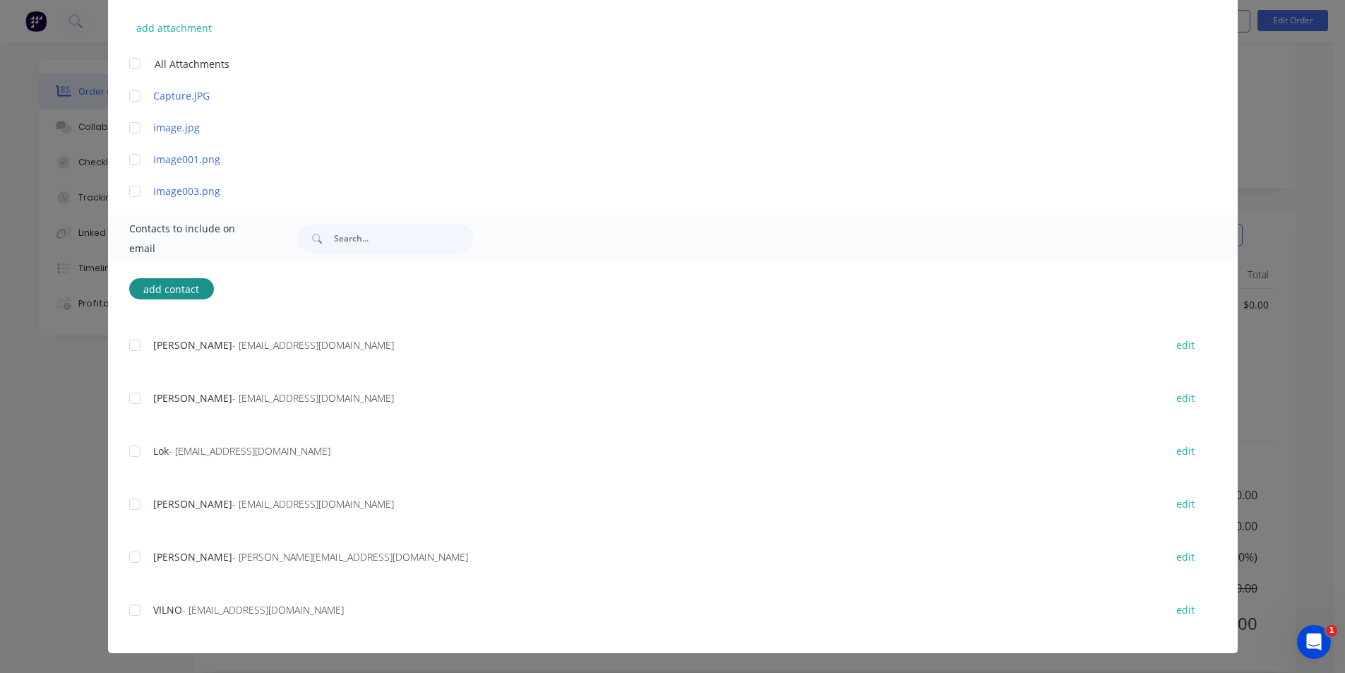
click at [131, 605] on div at bounding box center [135, 610] width 28 height 28
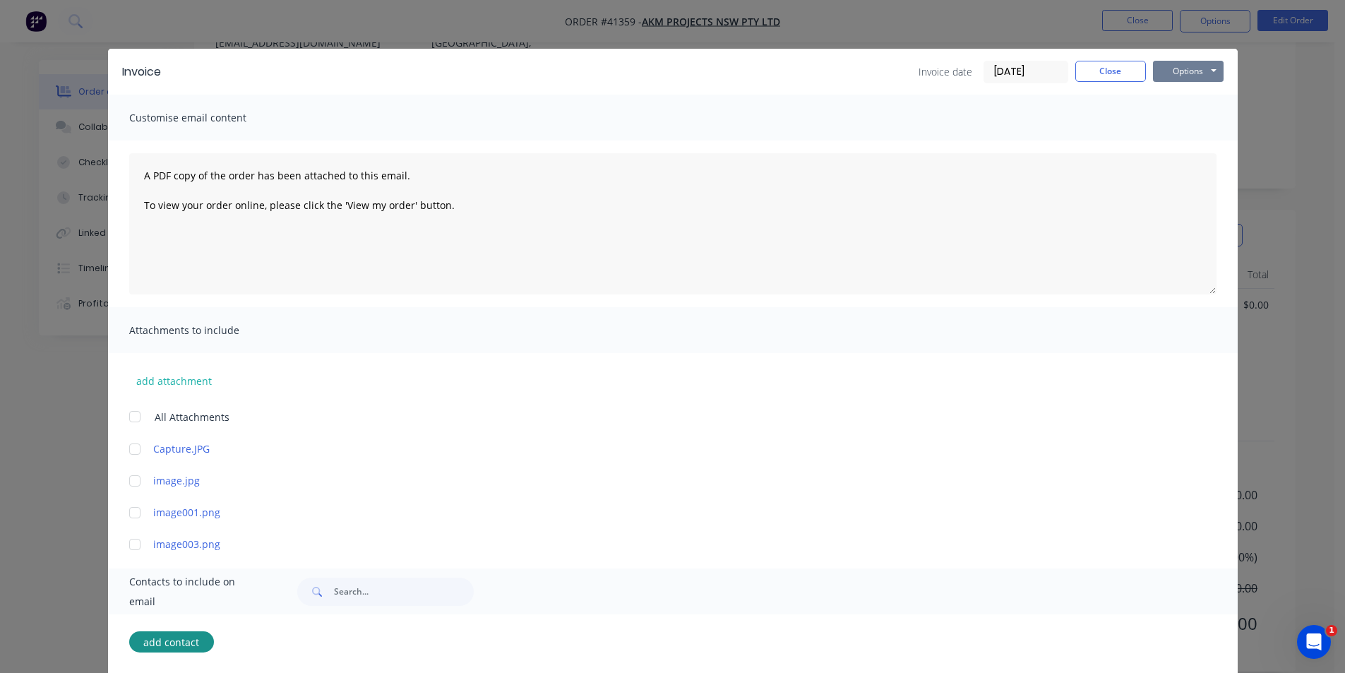
scroll to position [0, 0]
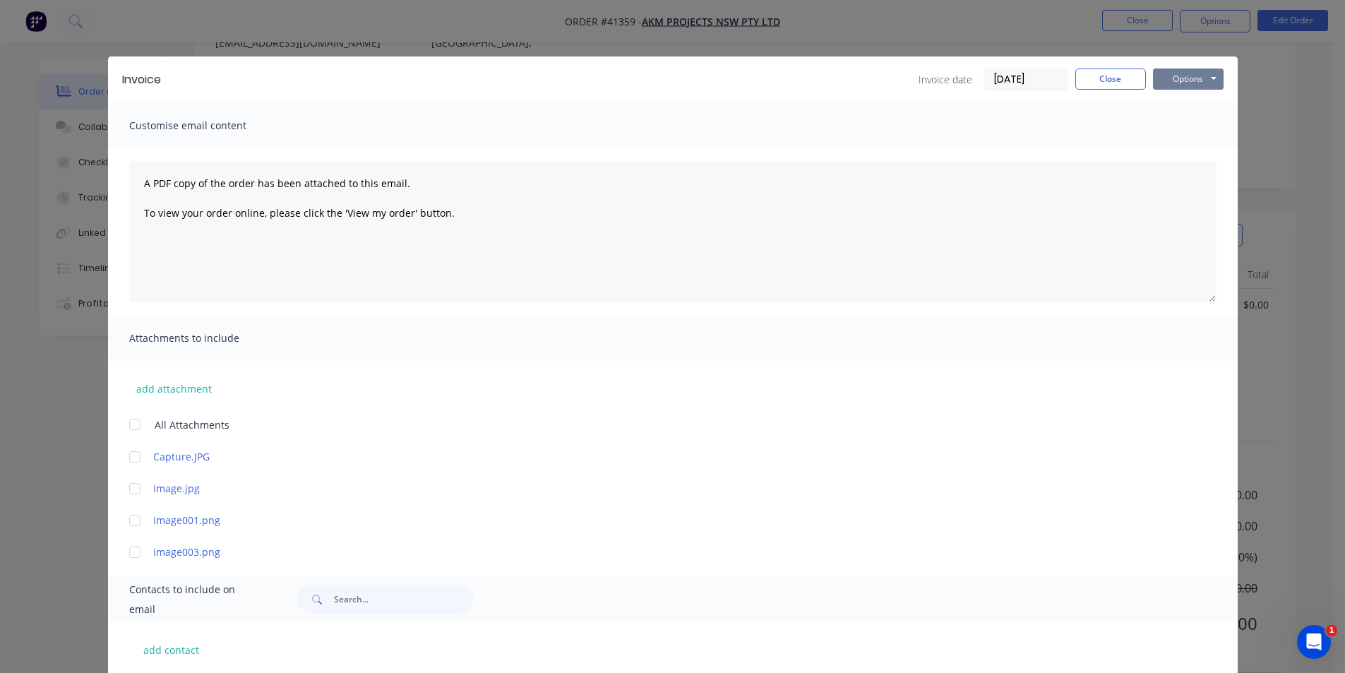
click at [1157, 71] on button "Options" at bounding box center [1188, 78] width 71 height 21
click at [1190, 158] on button "Email" at bounding box center [1198, 150] width 90 height 23
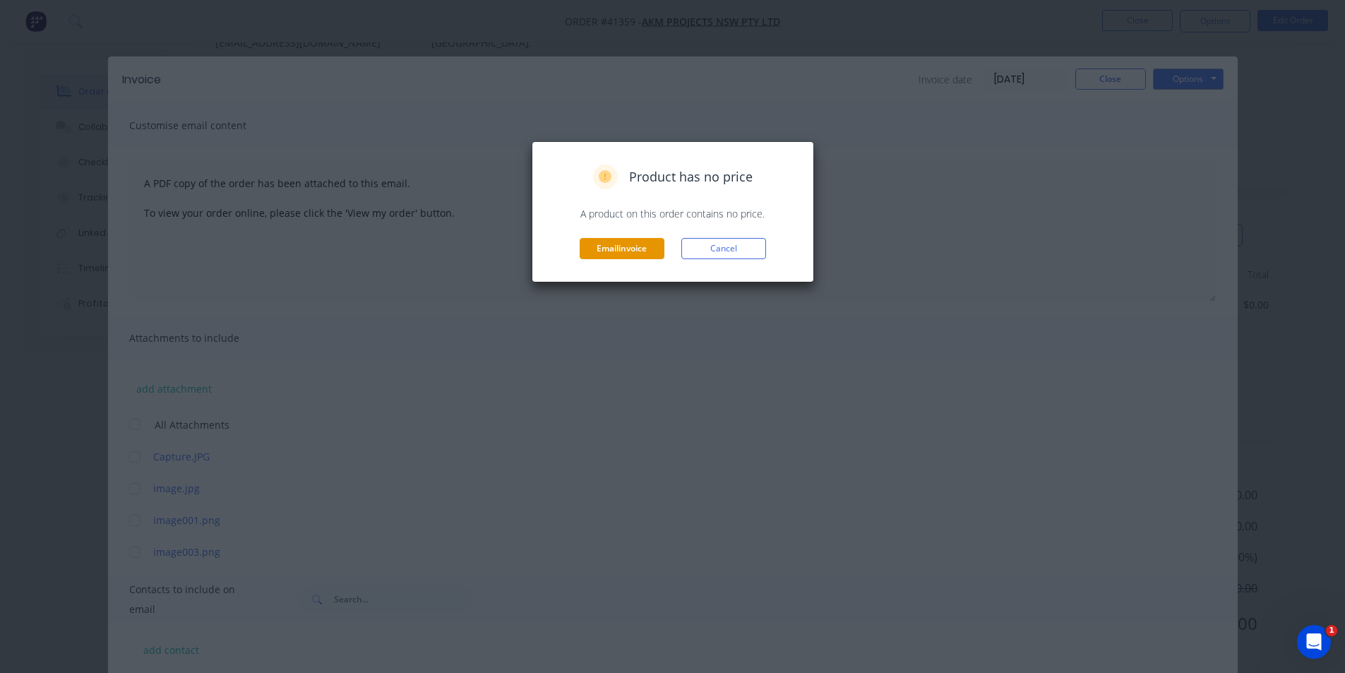
click at [626, 253] on button "Email invoice" at bounding box center [622, 248] width 85 height 21
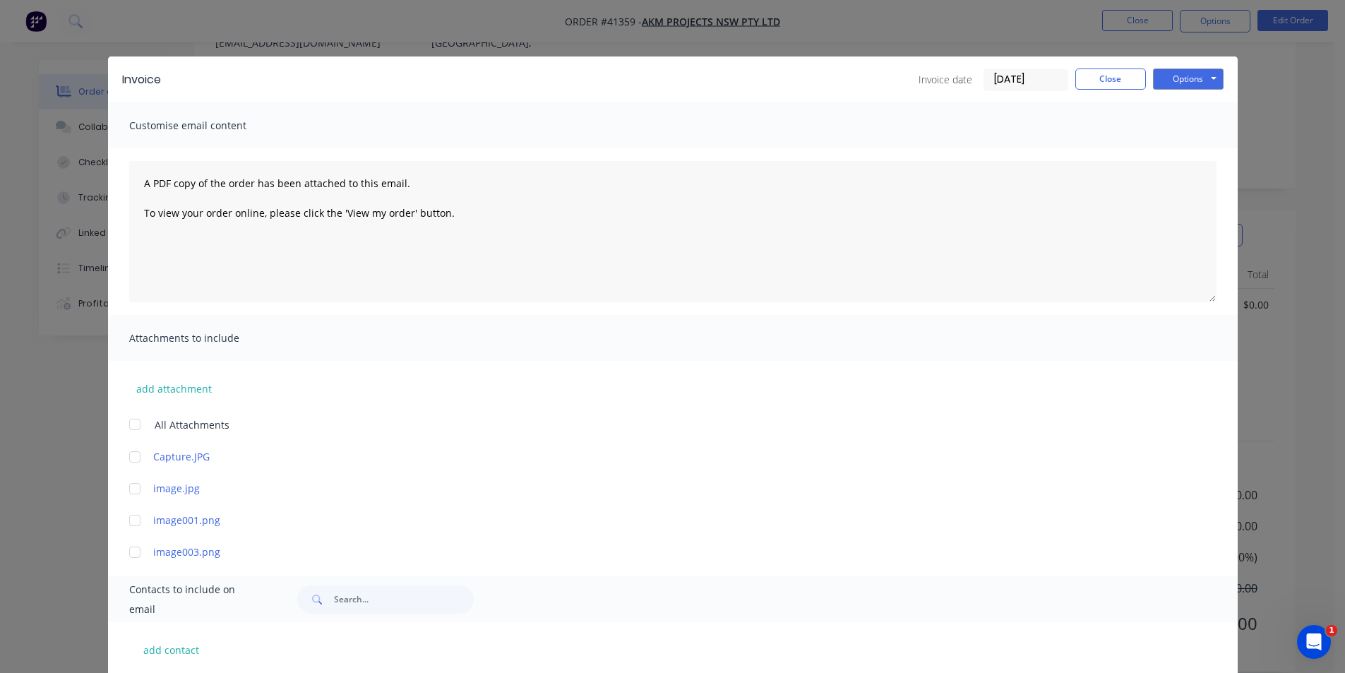
scroll to position [122, 0]
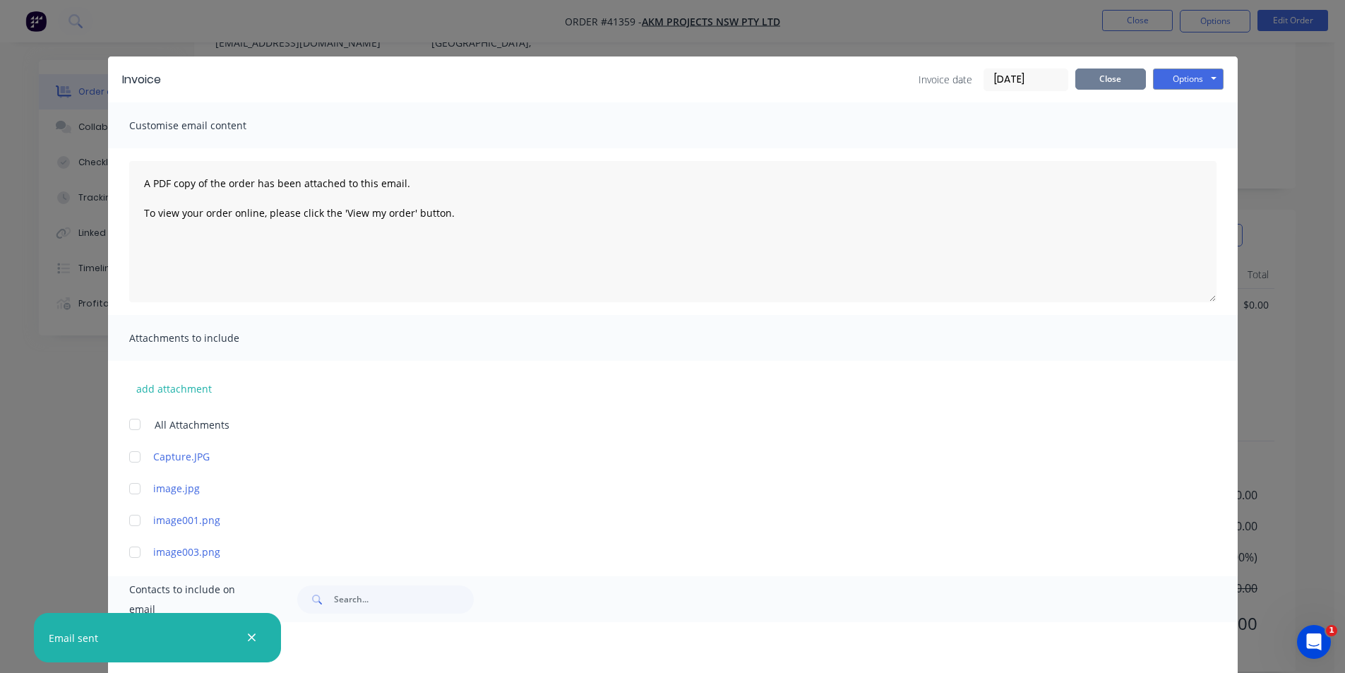
click at [1099, 87] on button "Close" at bounding box center [1110, 78] width 71 height 21
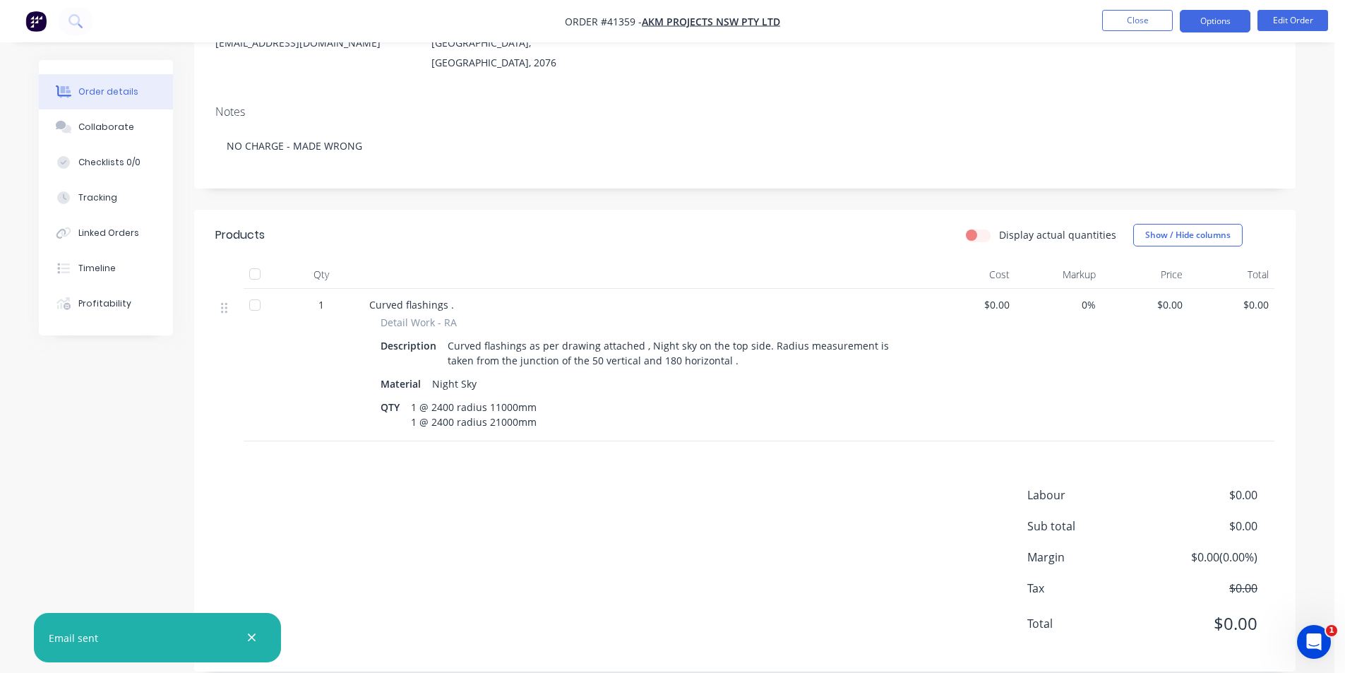
click at [1207, 16] on button "Options" at bounding box center [1215, 21] width 71 height 23
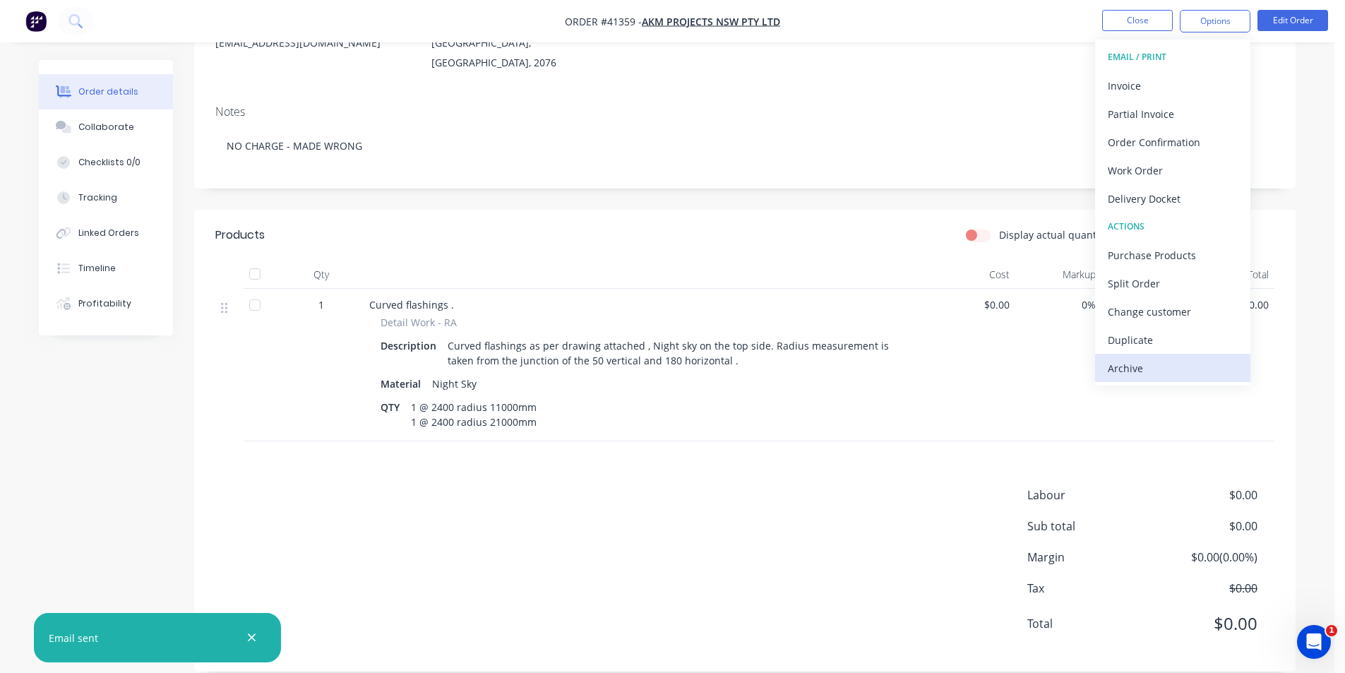
click at [1135, 365] on div "Archive" at bounding box center [1173, 368] width 130 height 20
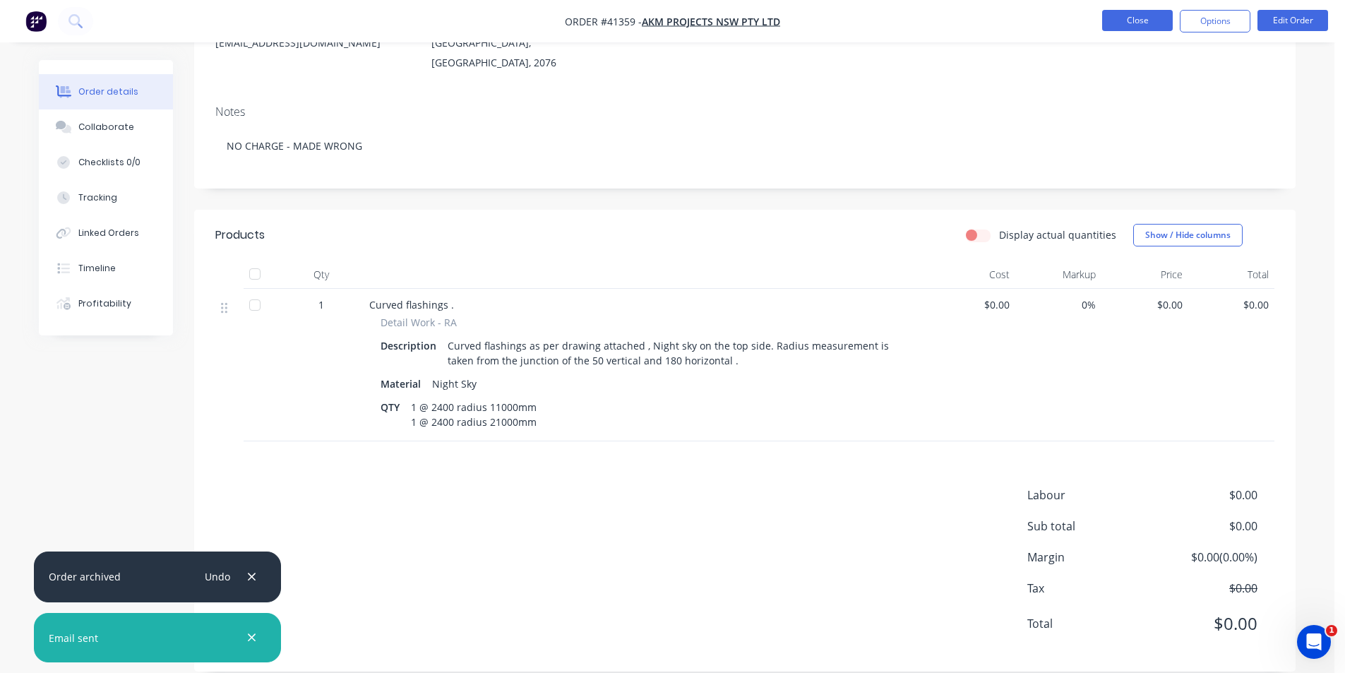
click at [1128, 22] on button "Close" at bounding box center [1137, 20] width 71 height 21
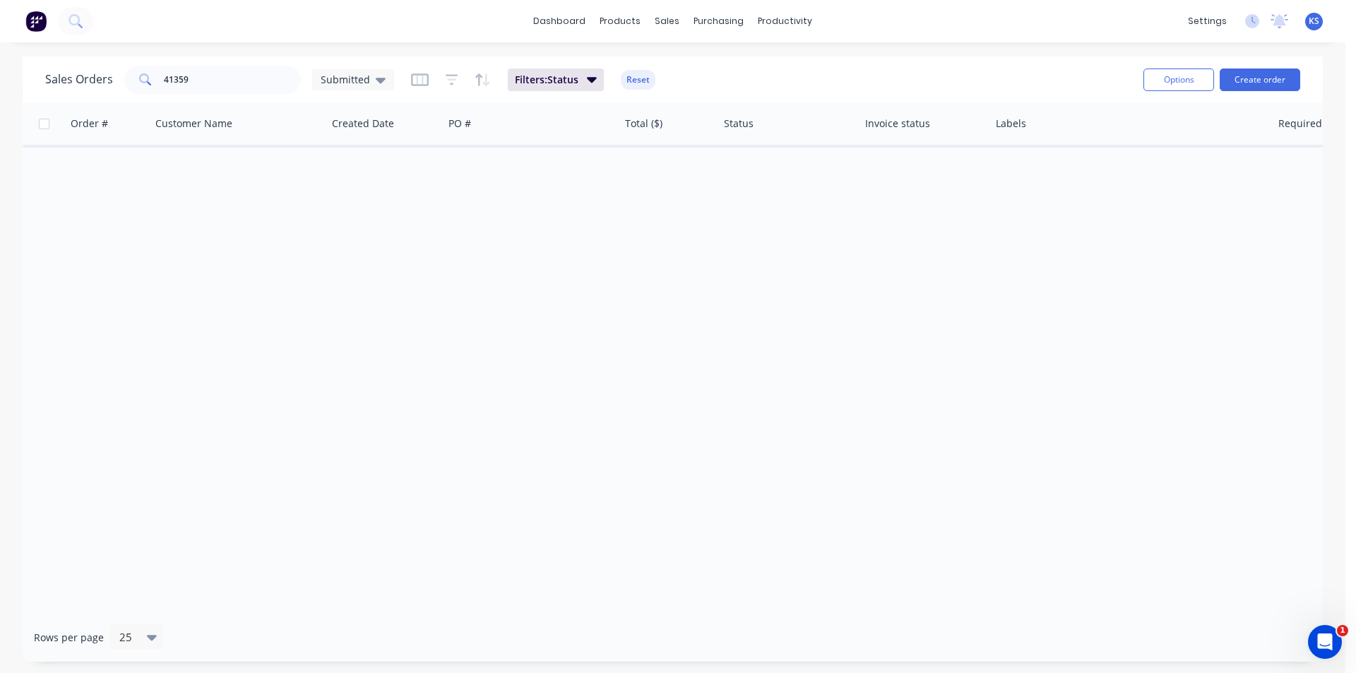
drag, startPoint x: 736, startPoint y: 69, endPoint x: 659, endPoint y: 83, distance: 78.1
click at [736, 69] on div "Sales Orders 41359 Submitted Filters: Status Reset" at bounding box center [588, 79] width 1087 height 35
click at [631, 79] on button "Reset" at bounding box center [638, 80] width 35 height 20
drag, startPoint x: 251, startPoint y: 86, endPoint x: 44, endPoint y: 83, distance: 207.6
click at [44, 84] on div "Sales Orders 41359 Submitted Options Create order" at bounding box center [673, 79] width 1300 height 46
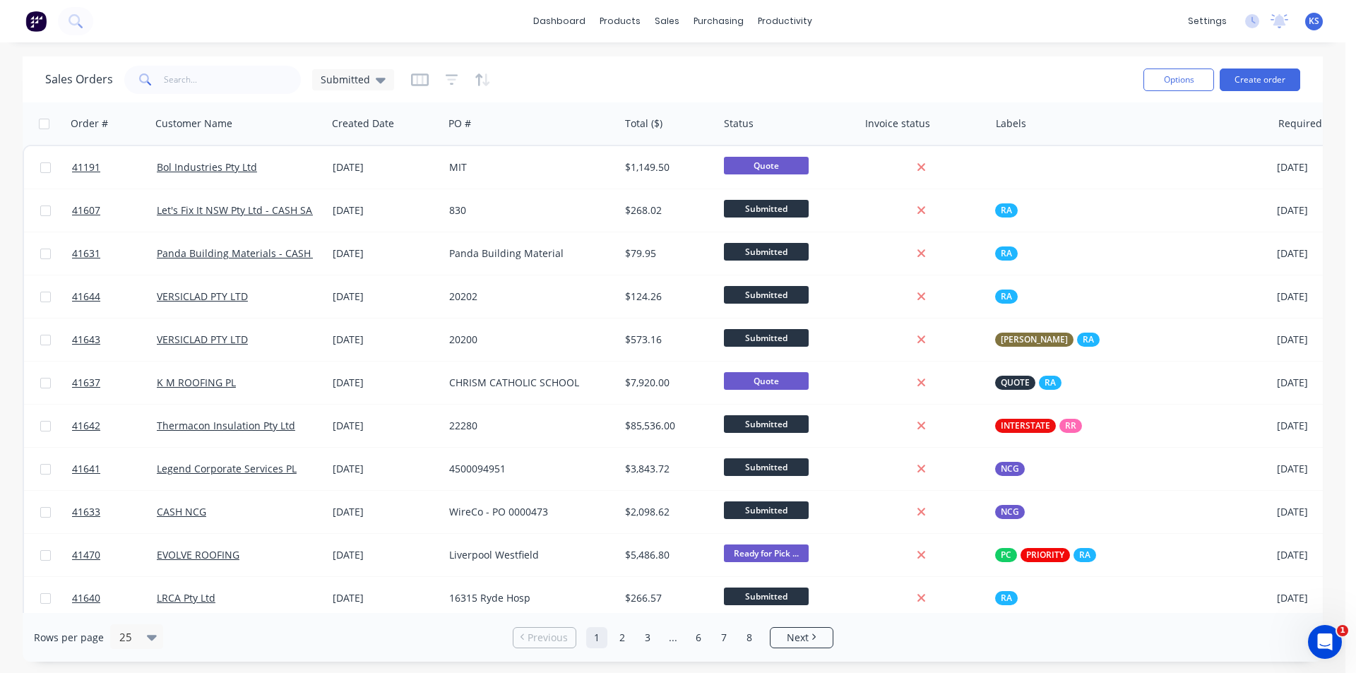
click at [775, 90] on div "Sales Orders Submitted" at bounding box center [588, 79] width 1087 height 35
click at [753, 68] on div "Sales Orders Submitted" at bounding box center [588, 79] width 1087 height 35
click at [697, 100] on div "Customers" at bounding box center [716, 96] width 51 height 13
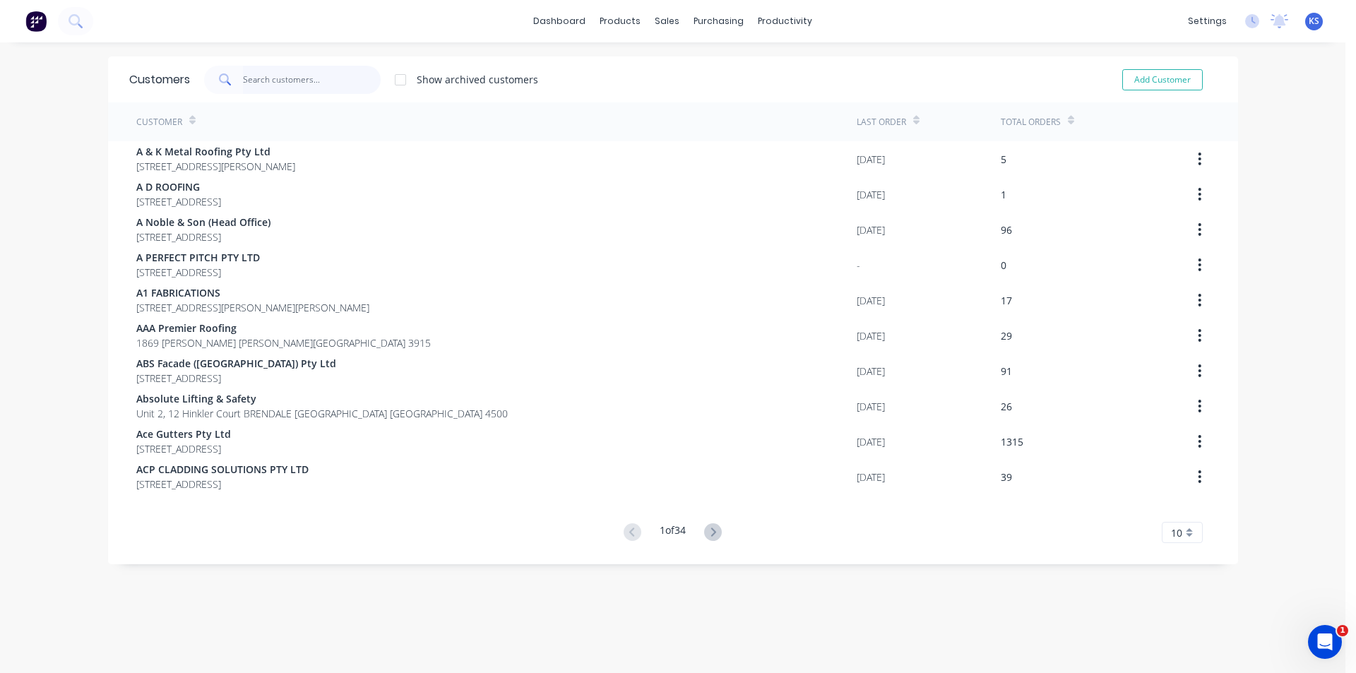
click at [275, 84] on input "text" at bounding box center [312, 80] width 138 height 28
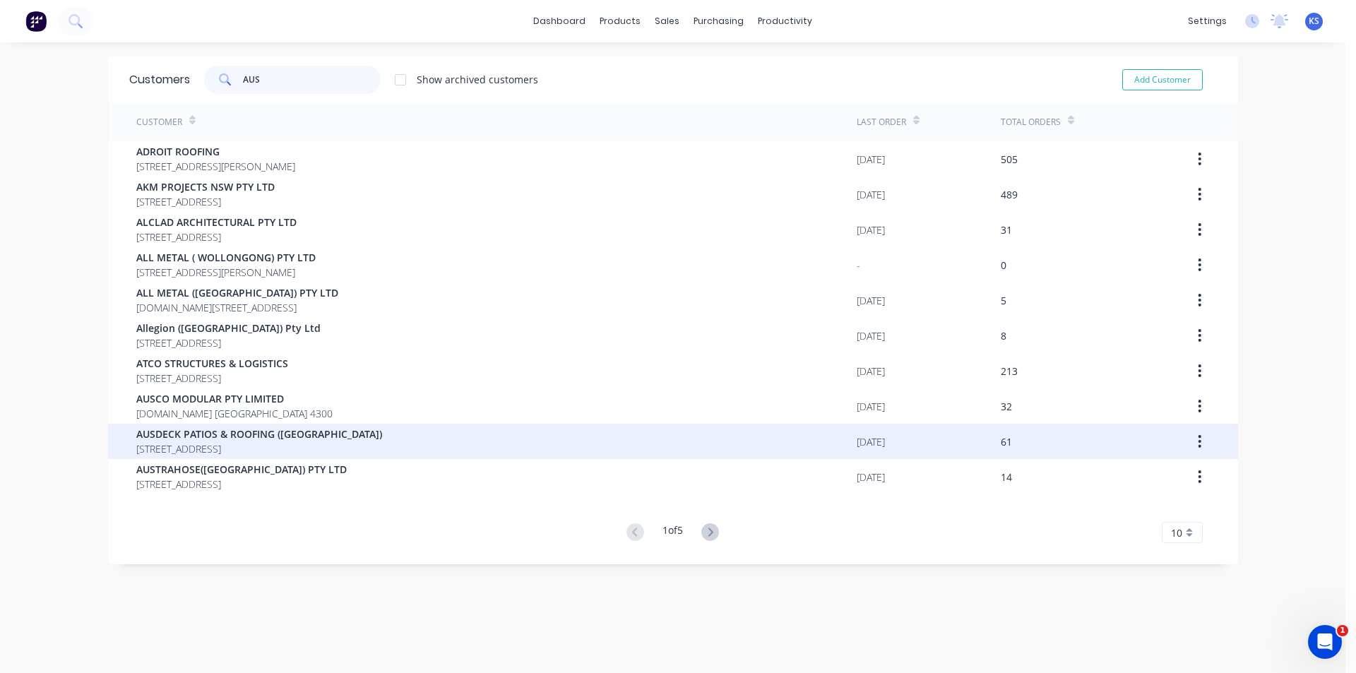
type input "AUS"
click at [241, 436] on span "AUSDECK PATIOS & ROOFING ([GEOGRAPHIC_DATA])" at bounding box center [259, 433] width 246 height 15
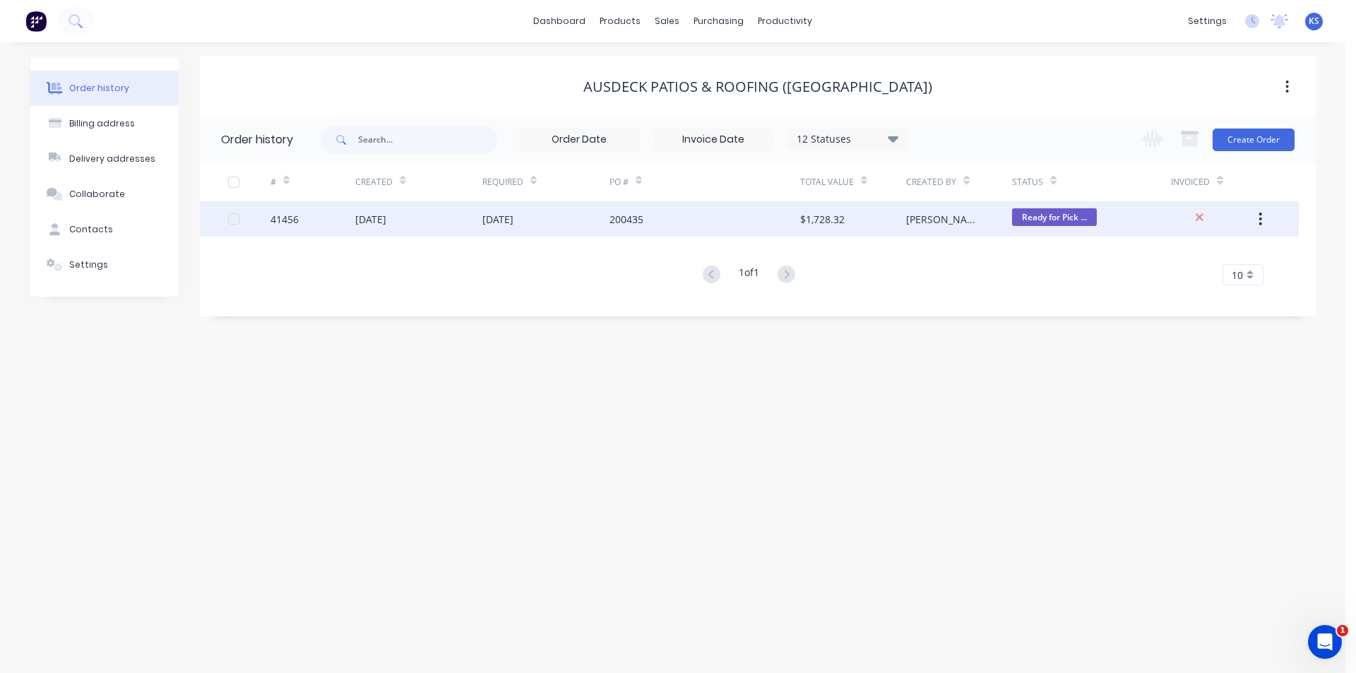
click at [742, 210] on div "200435" at bounding box center [704, 218] width 191 height 35
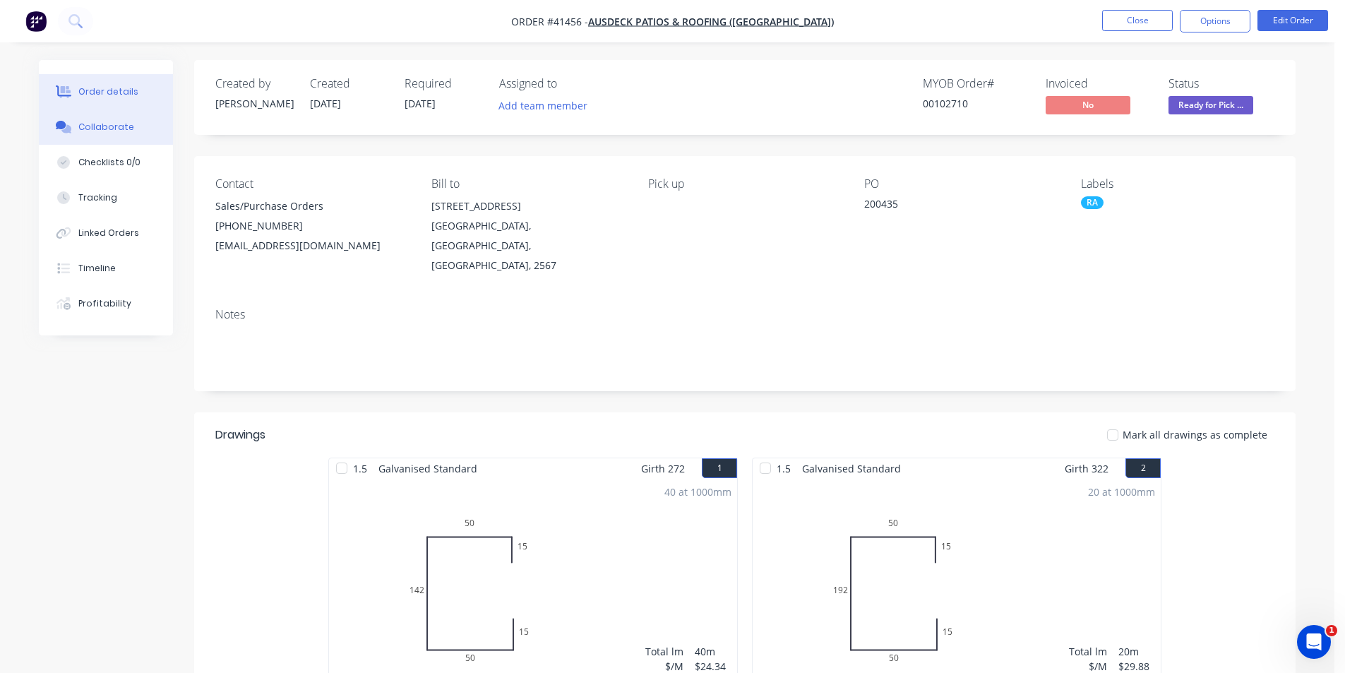
click at [144, 135] on button "Collaborate" at bounding box center [106, 126] width 134 height 35
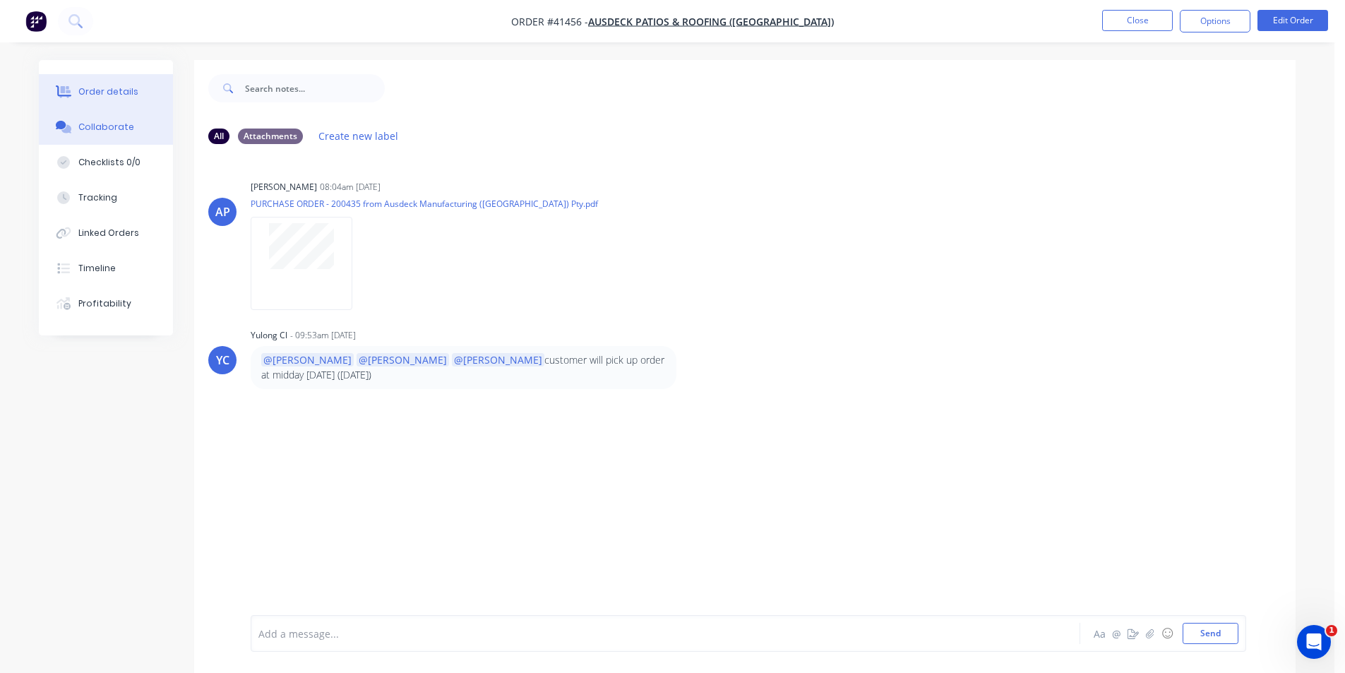
click at [153, 95] on button "Order details" at bounding box center [106, 91] width 134 height 35
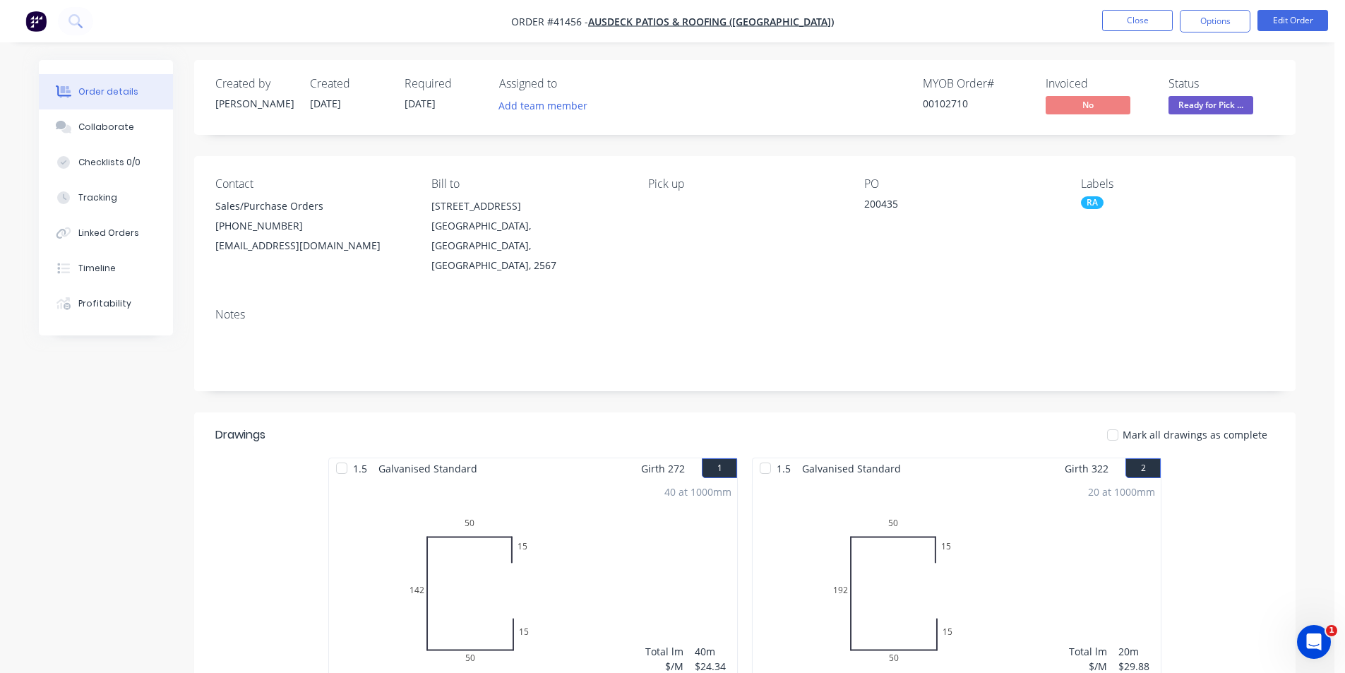
click at [762, 70] on div "Created by [PERSON_NAME] Created [DATE] Required [DATE] Assigned to Add team me…" at bounding box center [744, 97] width 1101 height 75
click at [1144, 16] on button "Close" at bounding box center [1137, 20] width 71 height 21
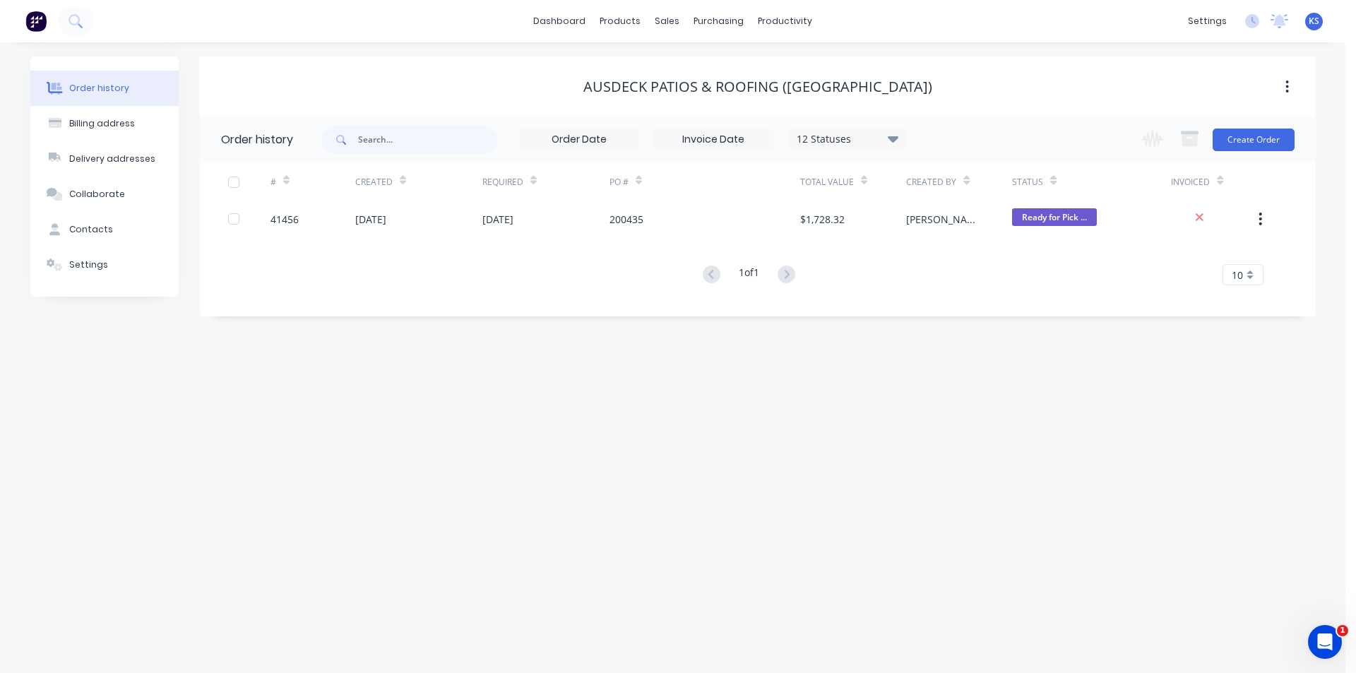
click at [864, 143] on div "12 Statuses" at bounding box center [847, 139] width 119 height 16
click at [957, 116] on div "12 Statuses Invoice Status Invoiced Not Invoiced Partial Order Status All Archi…" at bounding box center [818, 139] width 994 height 46
click at [969, 95] on div "AUSDECK PATIOS & ROOFING ([GEOGRAPHIC_DATA])" at bounding box center [758, 86] width 1116 height 25
click at [1109, 417] on div "Order history Billing address Delivery addresses Collaborate Contacts Settings …" at bounding box center [672, 357] width 1345 height 630
click at [999, 61] on div "AUSDECK PATIOS & ROOFING ([GEOGRAPHIC_DATA])" at bounding box center [758, 86] width 1116 height 60
